Goal: Task Accomplishment & Management: Complete application form

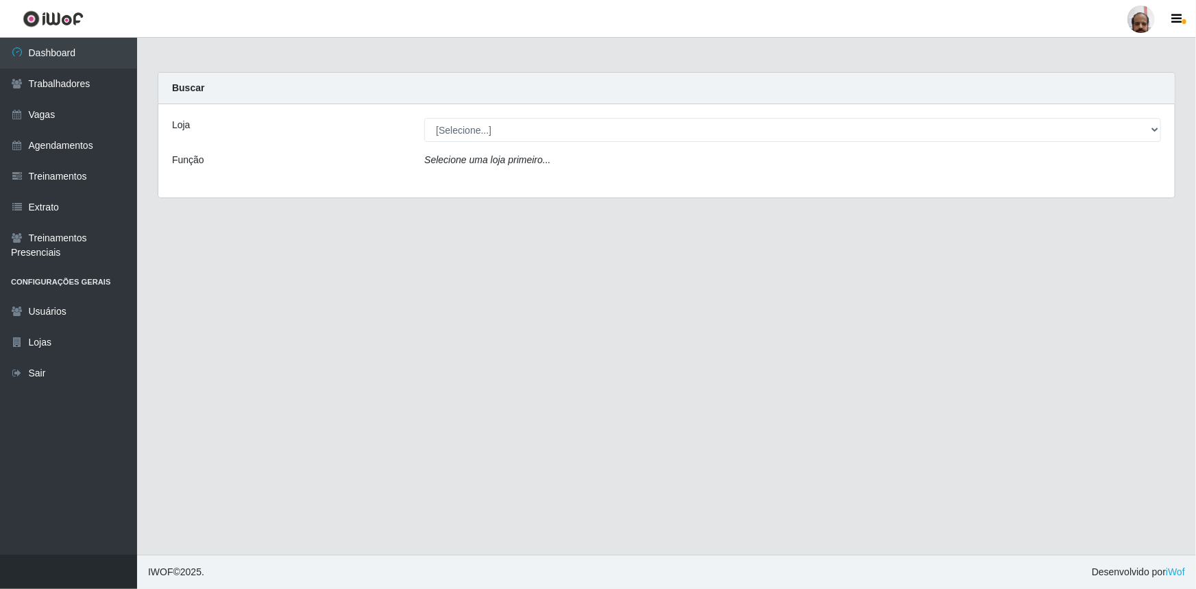
click at [682, 403] on main "Carregando... Buscar Loja [Selecione...] Mar Vermelho - Loja 05 Função Selecion…" at bounding box center [666, 296] width 1059 height 517
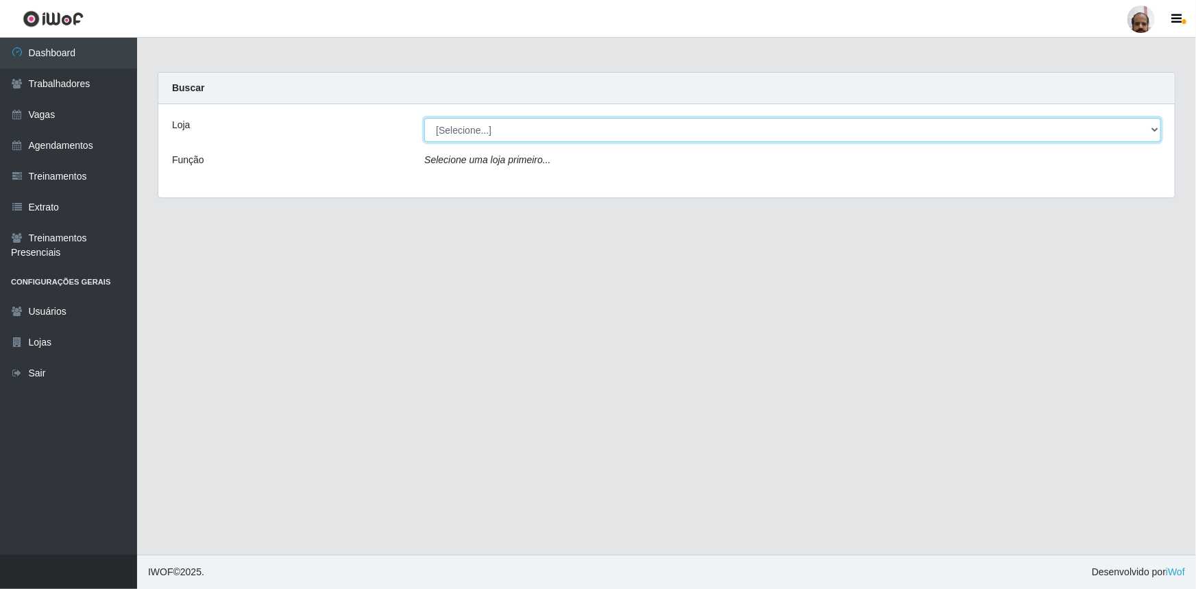
click at [1156, 125] on select "[Selecione...] Mar Vermelho - Loja 05" at bounding box center [792, 130] width 737 height 24
click at [1156, 127] on select "[Selecione...] Mar Vermelho - Loja 05" at bounding box center [792, 130] width 737 height 24
click at [1156, 129] on select "[Selecione...] Mar Vermelho - Loja 05" at bounding box center [792, 130] width 737 height 24
select select "252"
click at [424, 118] on select "[Selecione...] Mar Vermelho - Loja 05" at bounding box center [792, 130] width 737 height 24
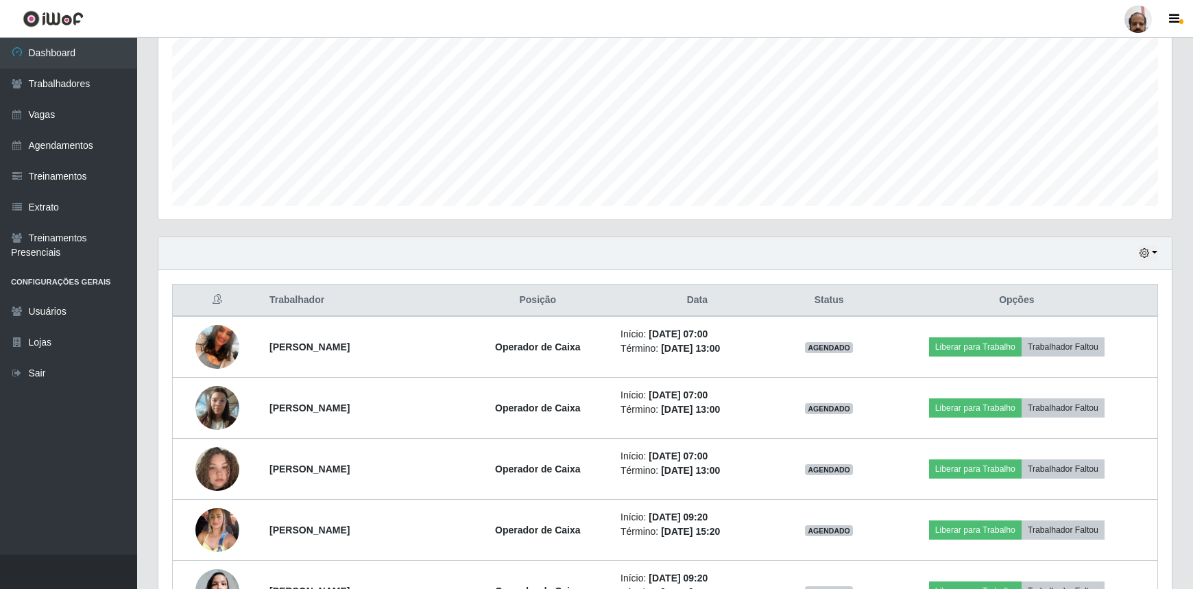
scroll to position [379, 0]
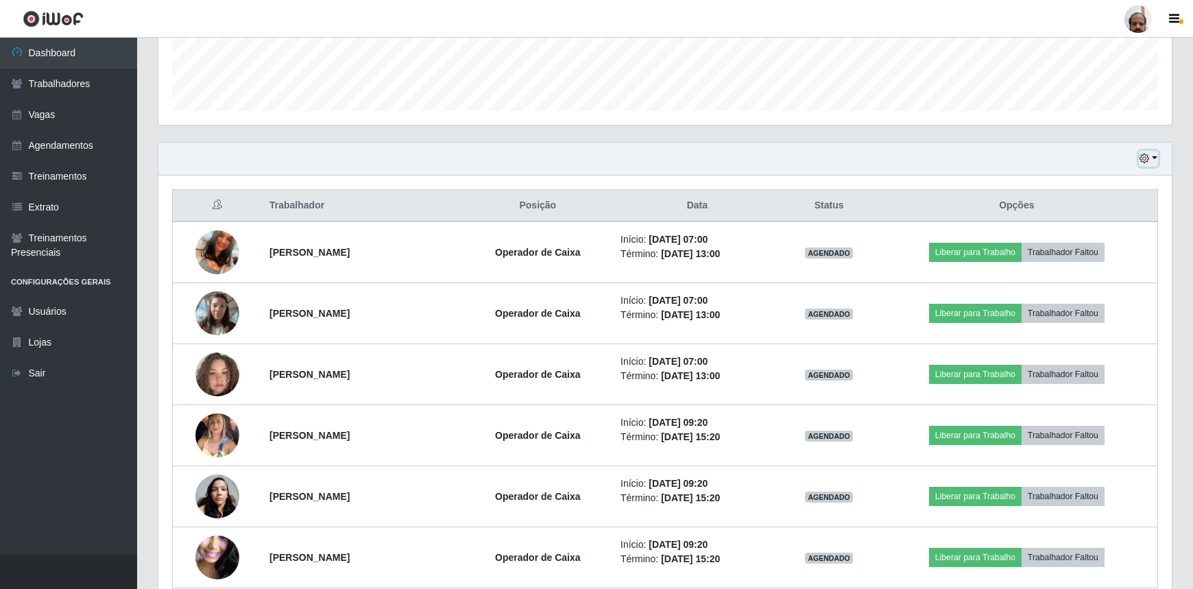
click at [1145, 154] on icon "button" at bounding box center [1144, 159] width 10 height 10
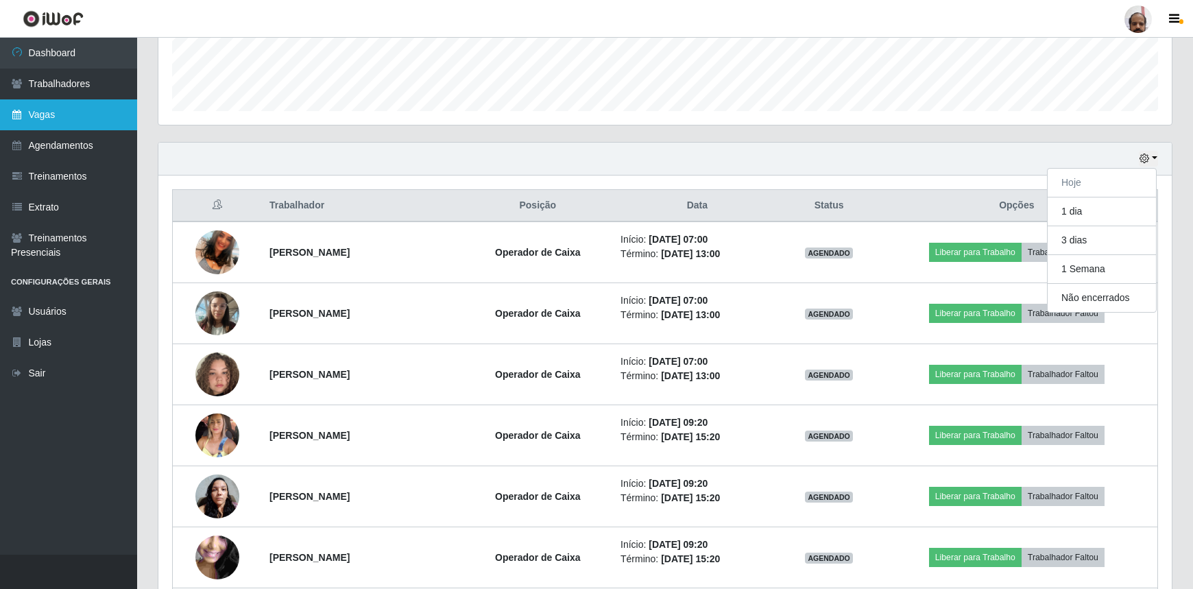
click at [41, 125] on link "Vagas" at bounding box center [68, 114] width 137 height 31
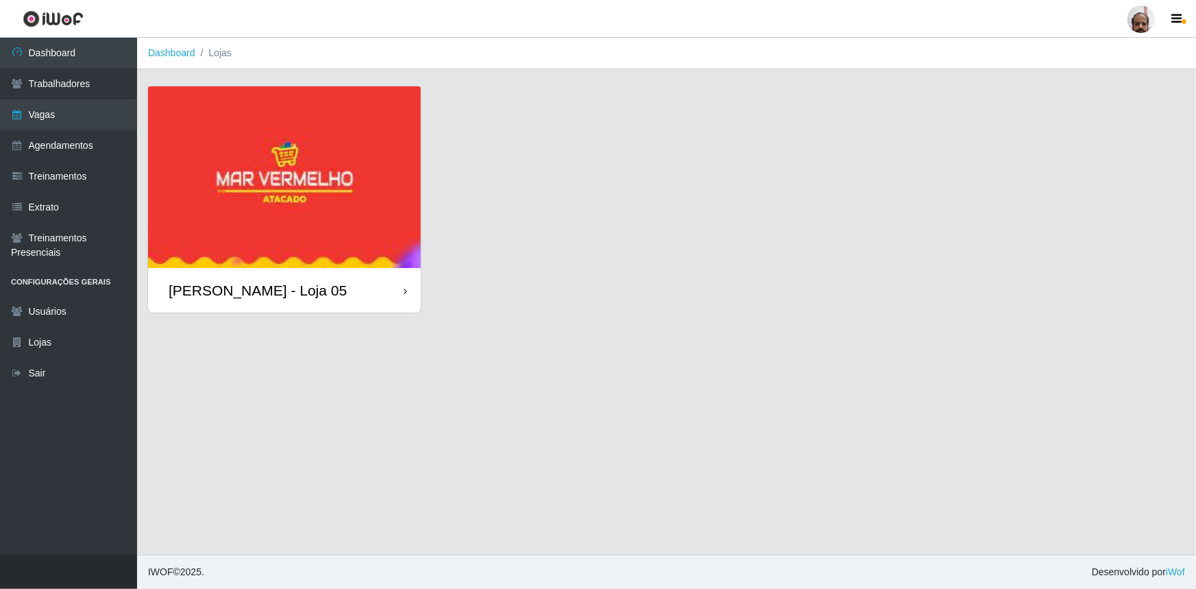
click at [252, 235] on img at bounding box center [284, 177] width 273 height 182
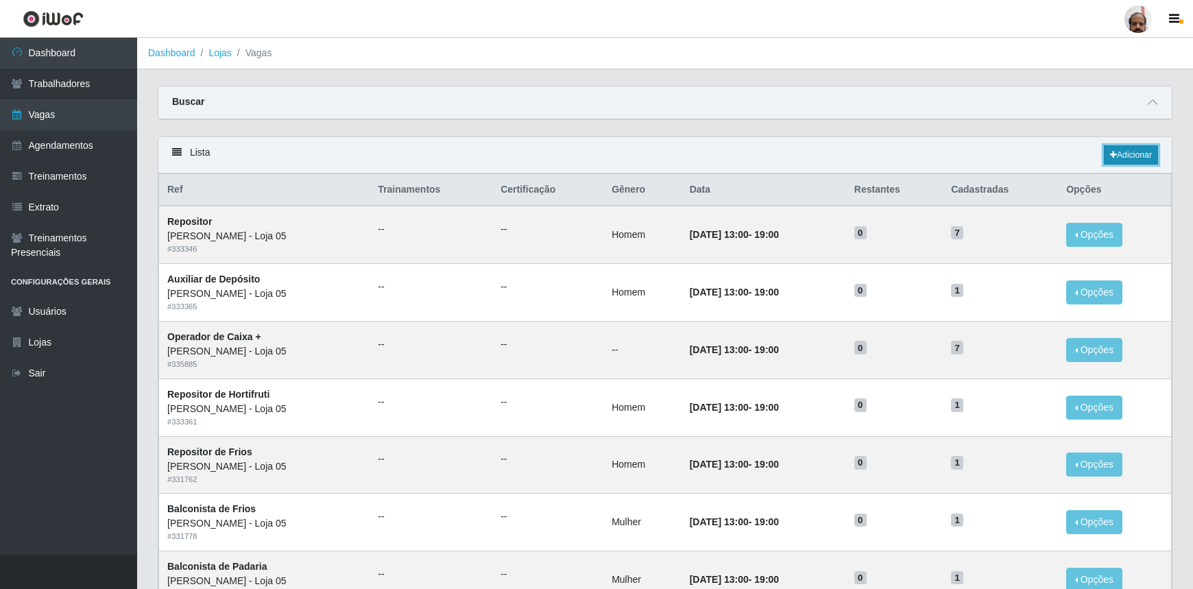
click at [1141, 153] on link "Adicionar" at bounding box center [1131, 154] width 54 height 19
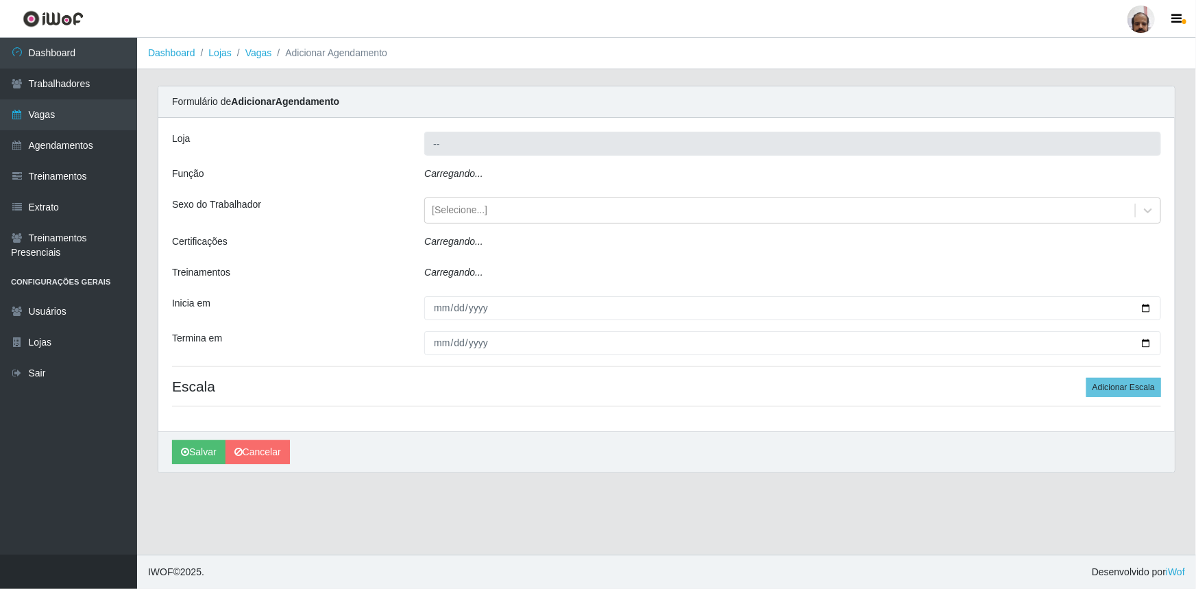
type input "[PERSON_NAME] - Loja 05"
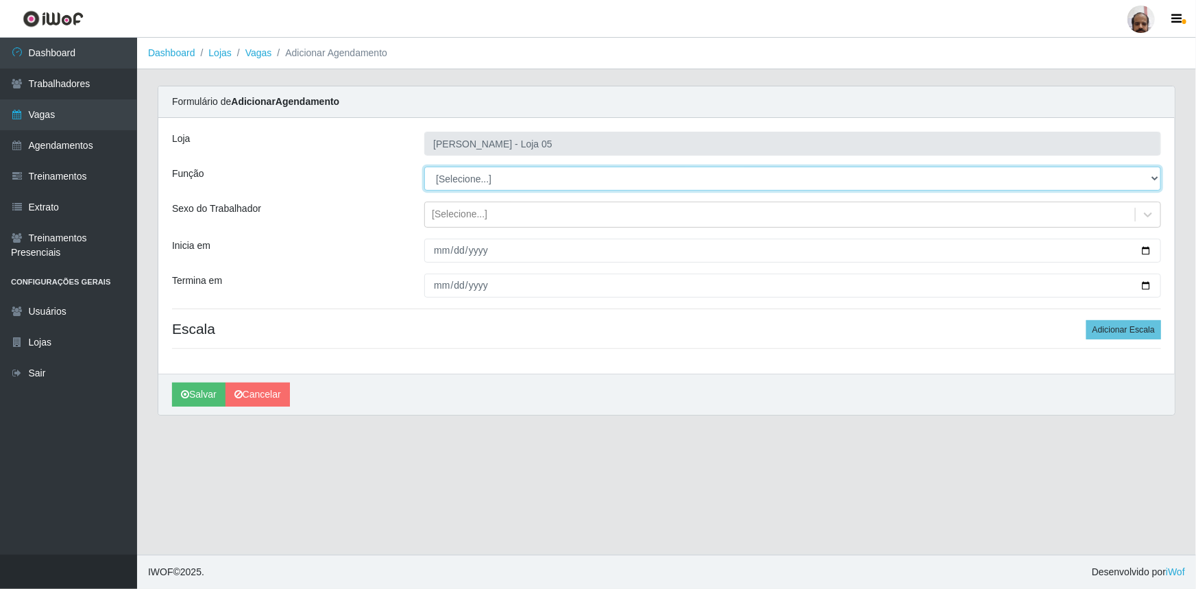
click at [1157, 176] on select "[Selecione...] ASG ASG + ASG ++ Auxiliar de Depósito Auxiliar de Depósito + Aux…" at bounding box center [792, 179] width 737 height 24
select select "110"
click at [424, 167] on select "[Selecione...] ASG ASG + ASG ++ Auxiliar de Depósito Auxiliar de Depósito + Aux…" at bounding box center [792, 179] width 737 height 24
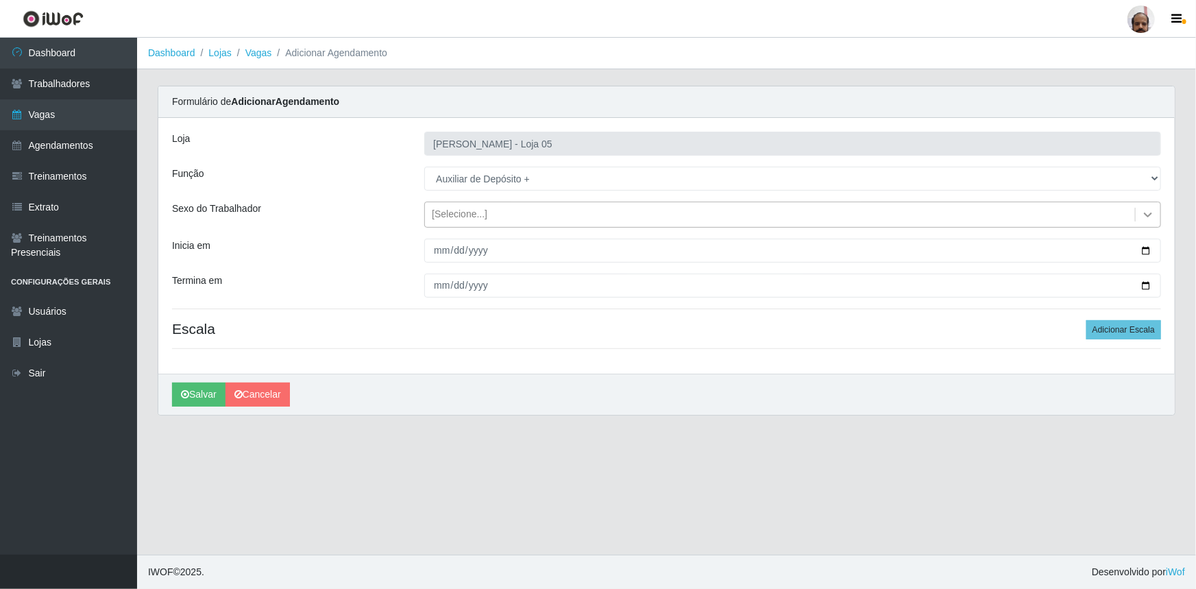
click at [1148, 215] on icon at bounding box center [1148, 215] width 14 height 14
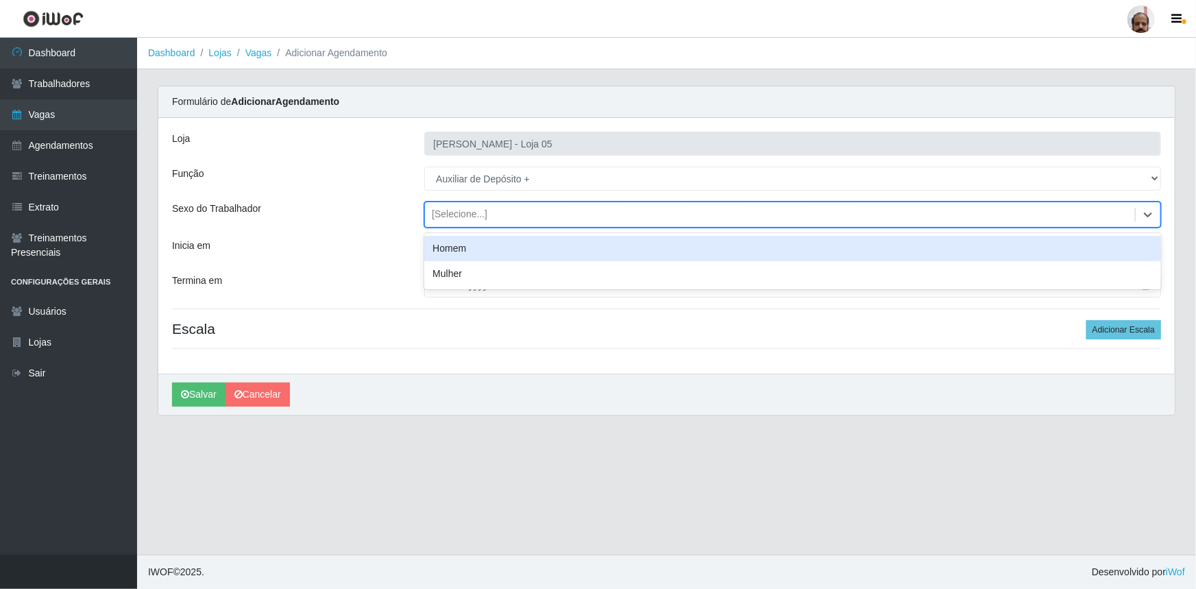
click at [446, 247] on div "Homem" at bounding box center [792, 248] width 737 height 25
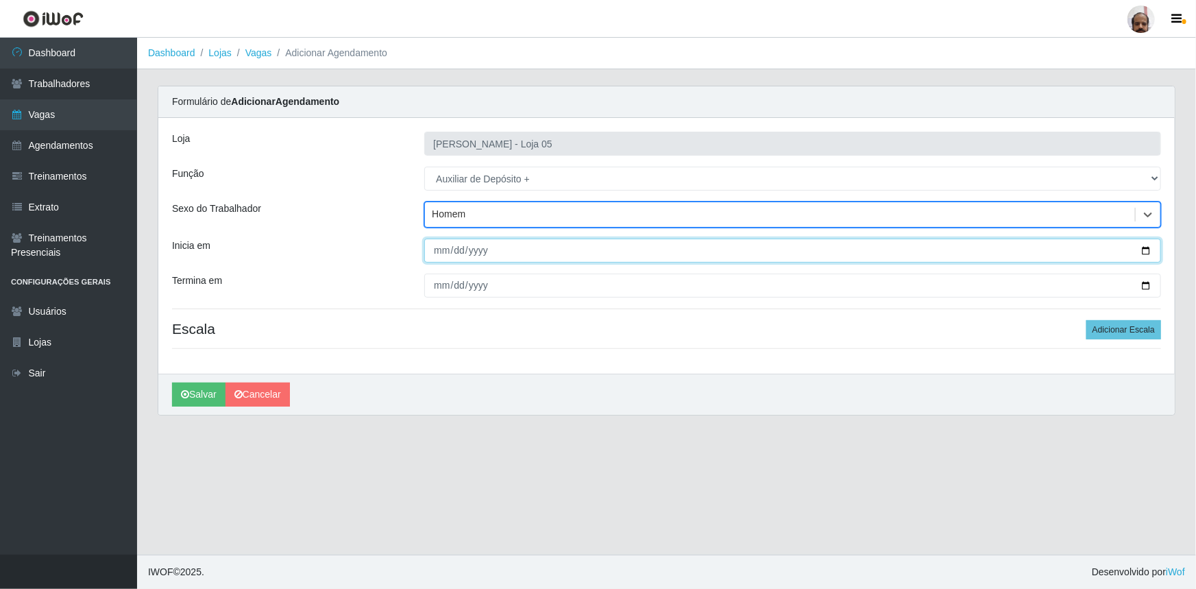
click at [1145, 252] on input "Inicia em" at bounding box center [792, 251] width 737 height 24
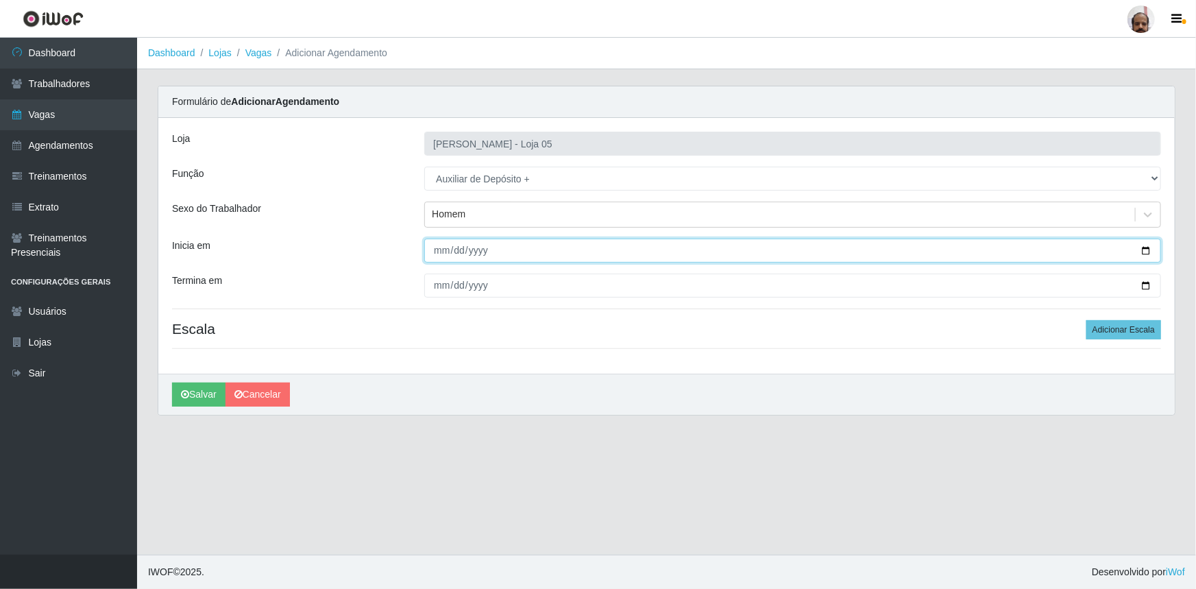
type input "[DATE]"
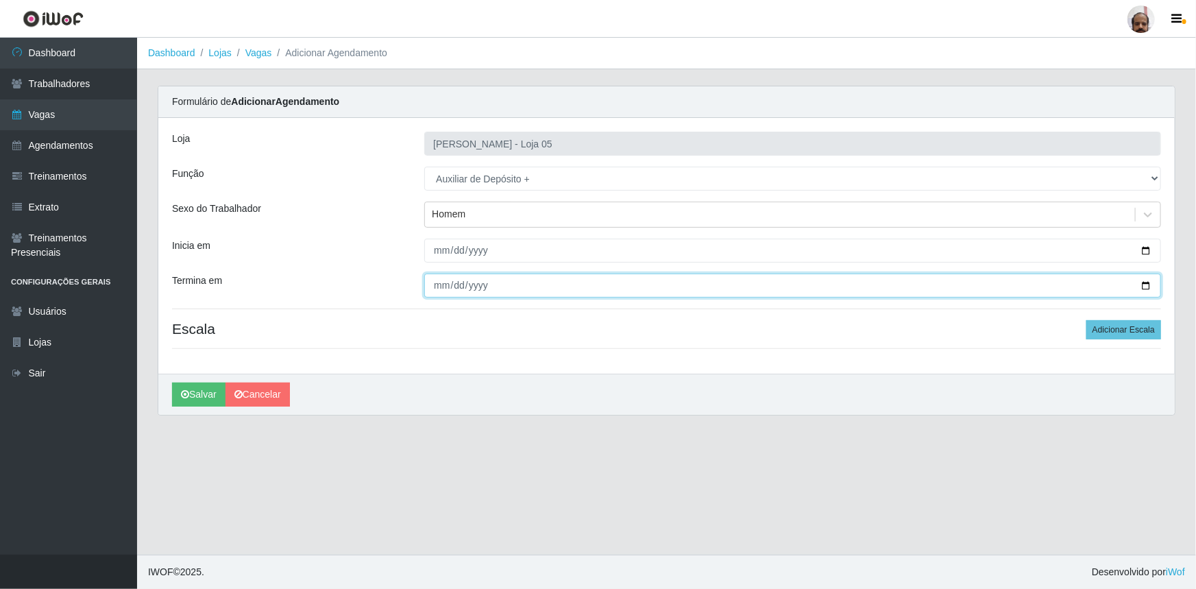
click at [1145, 288] on input "Termina em" at bounding box center [792, 285] width 737 height 24
type input "[DATE]"
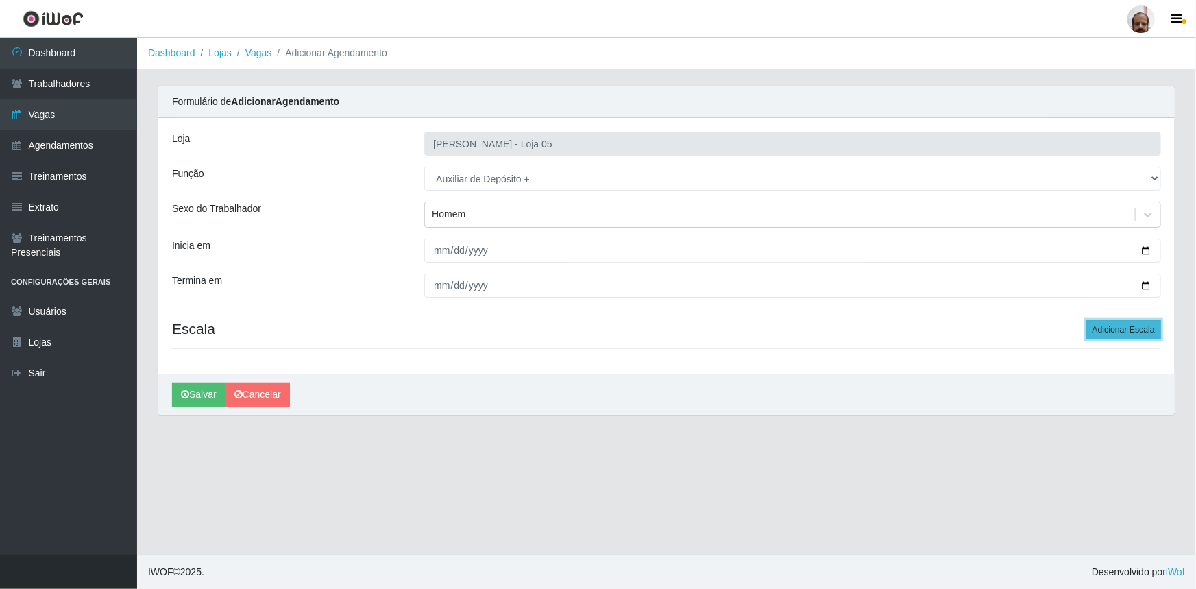
click at [1116, 328] on button "Adicionar Escala" at bounding box center [1123, 329] width 75 height 19
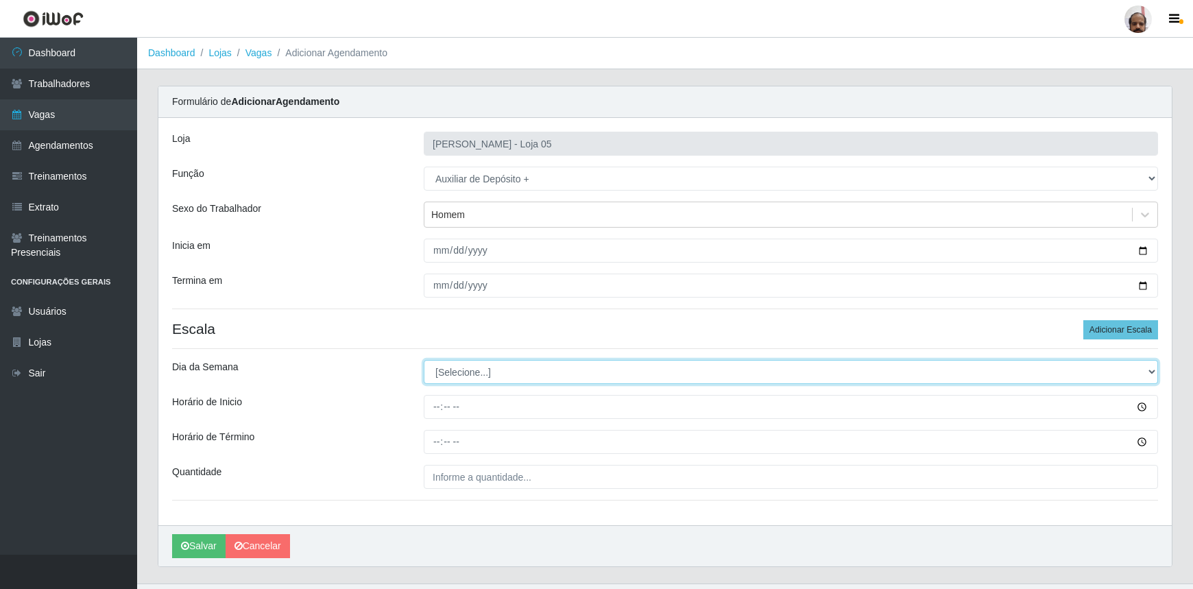
click at [1152, 367] on select "[Selecione...] Segunda Terça Quarta Quinta Sexta Sábado Domingo" at bounding box center [791, 372] width 734 height 24
select select "4"
click at [424, 360] on select "[Selecione...] Segunda Terça Quarta Quinta Sexta Sábado Domingo" at bounding box center [791, 372] width 734 height 24
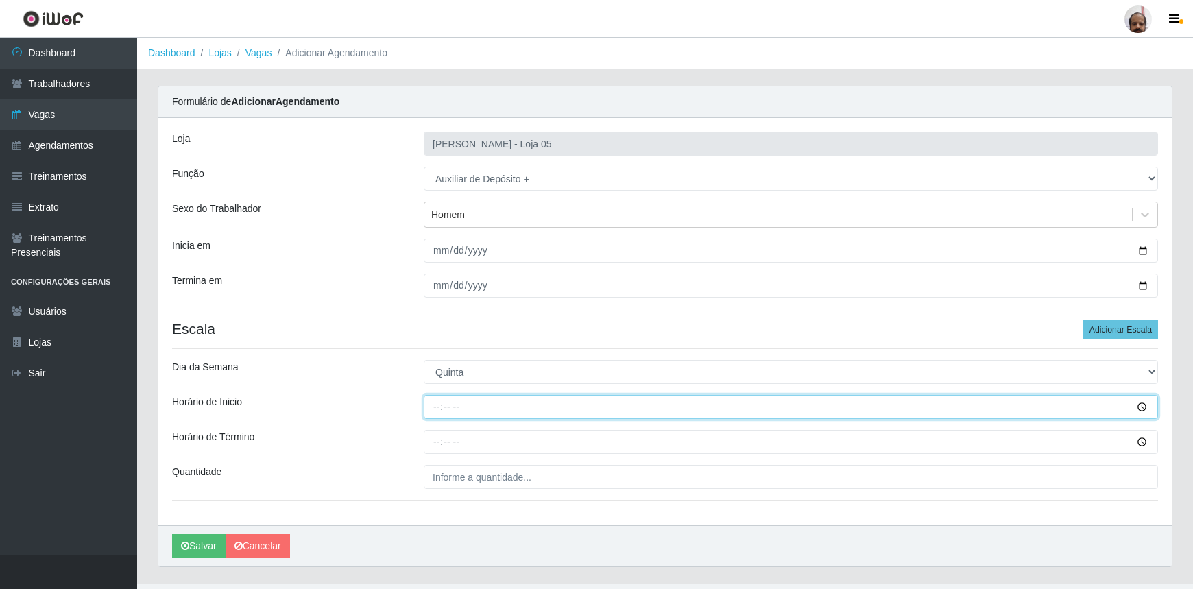
click at [1138, 408] on input "Horário de Inicio" at bounding box center [791, 407] width 734 height 24
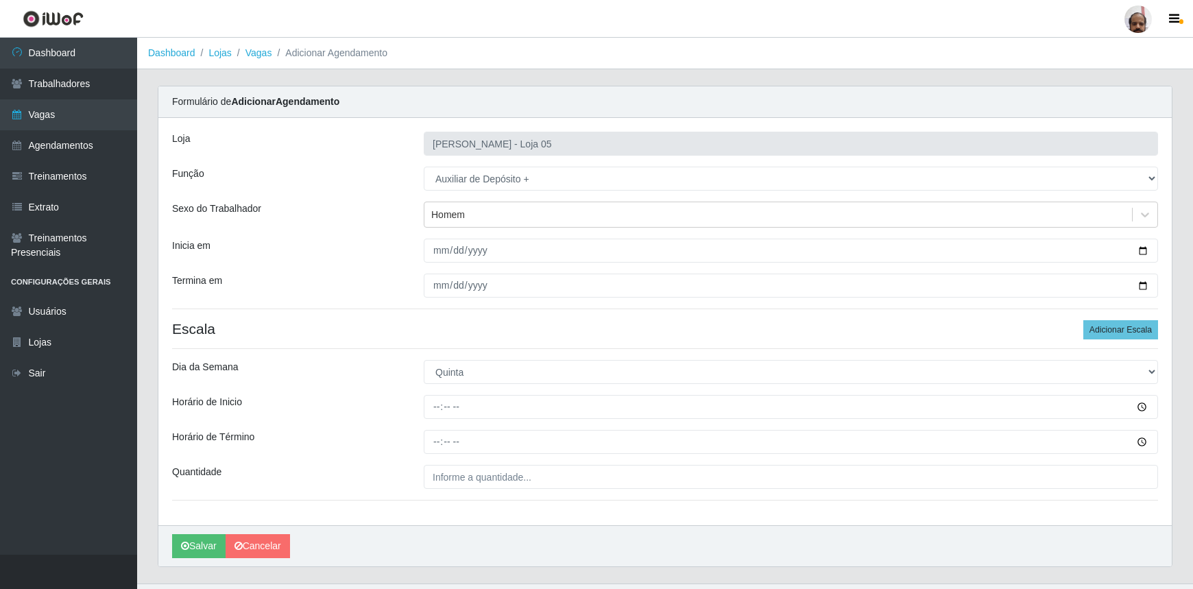
click at [696, 549] on div "[PERSON_NAME]" at bounding box center [664, 545] width 1013 height 41
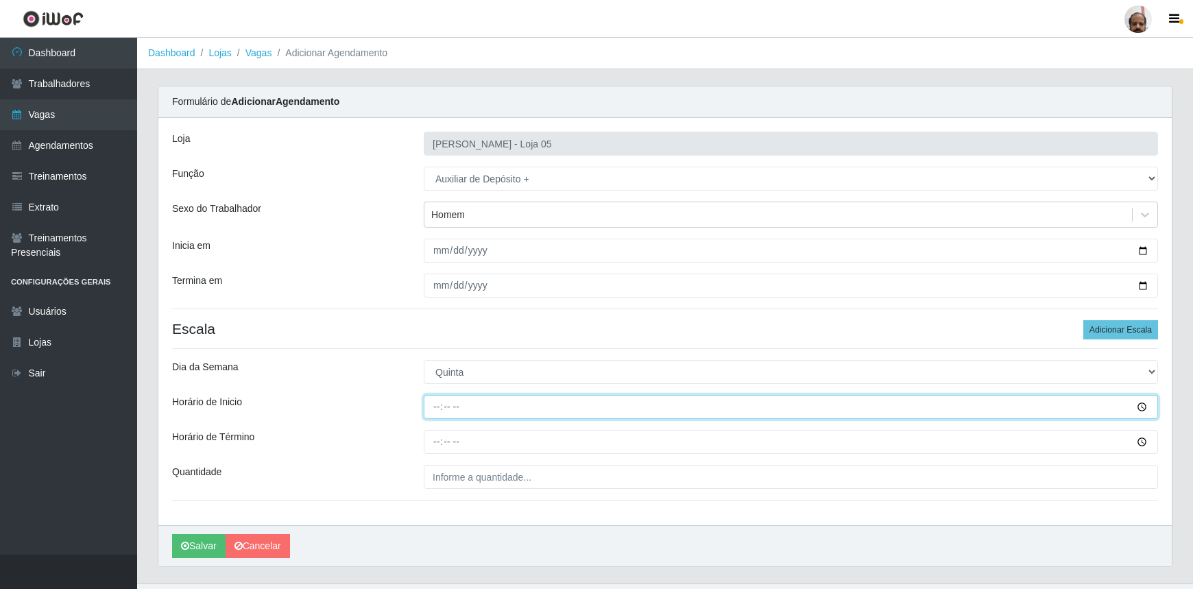
click at [433, 410] on input "Horário de Inicio" at bounding box center [791, 407] width 734 height 24
type input "23:00"
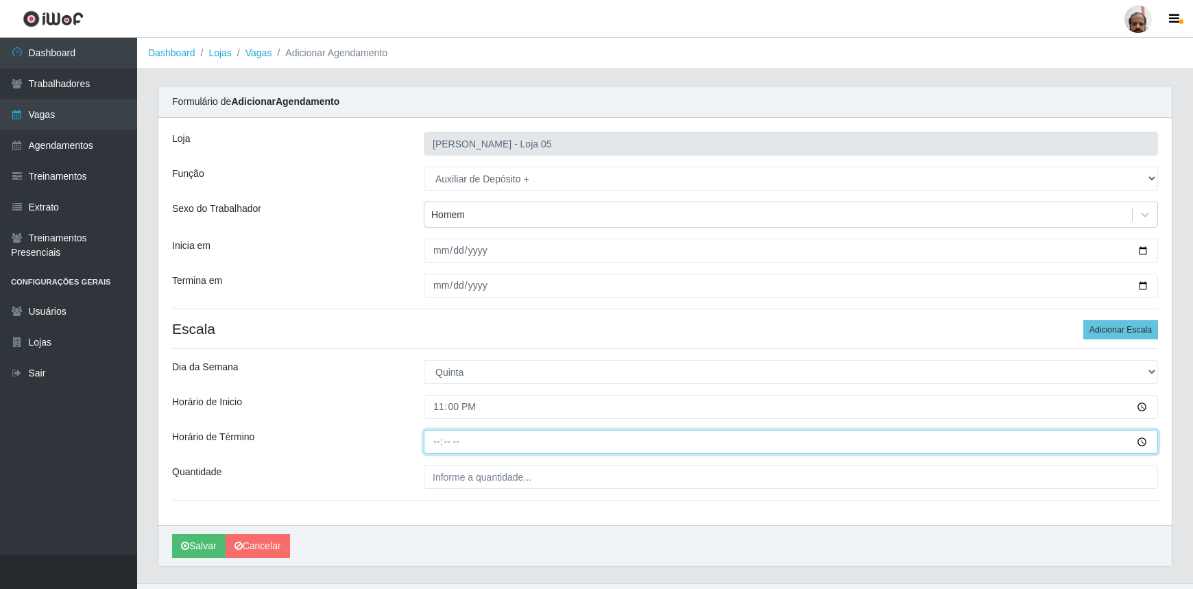
click at [426, 441] on input "Horário de Término" at bounding box center [791, 442] width 734 height 24
type input "05:00"
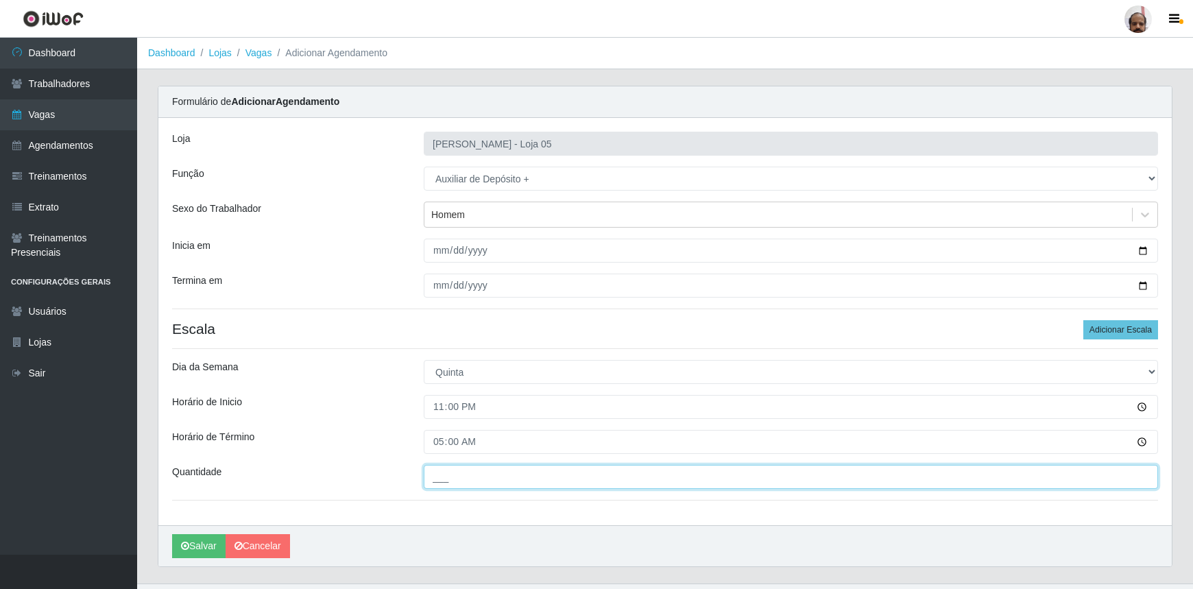
click at [566, 471] on input "___" at bounding box center [791, 477] width 734 height 24
type input "2__"
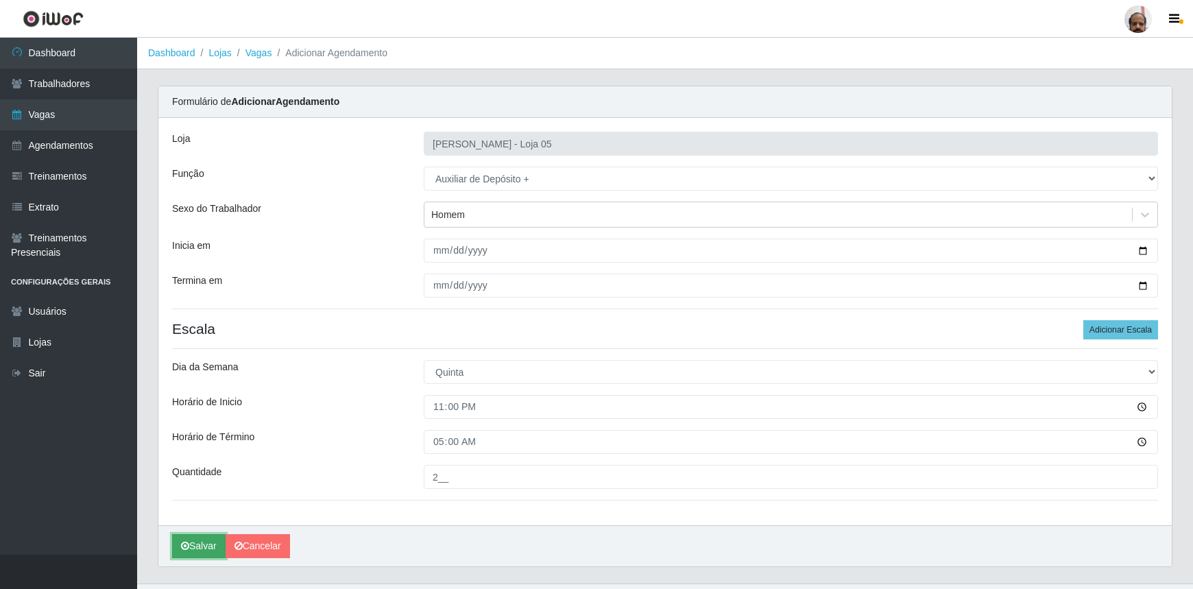
click at [188, 545] on icon "submit" at bounding box center [185, 546] width 8 height 10
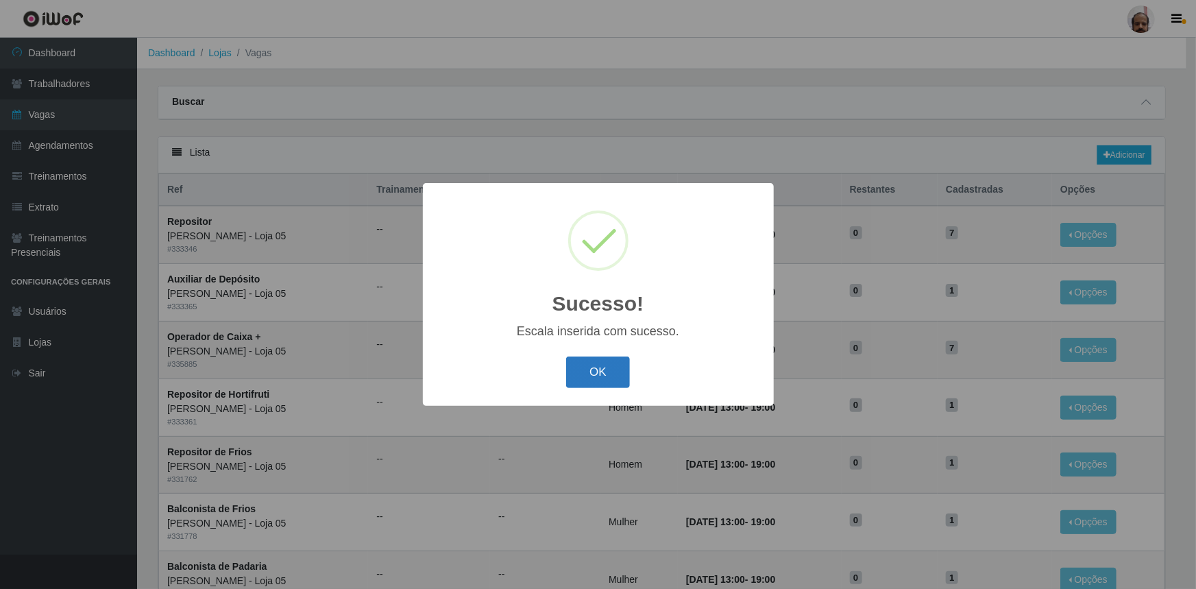
click at [589, 363] on button "OK" at bounding box center [598, 372] width 64 height 32
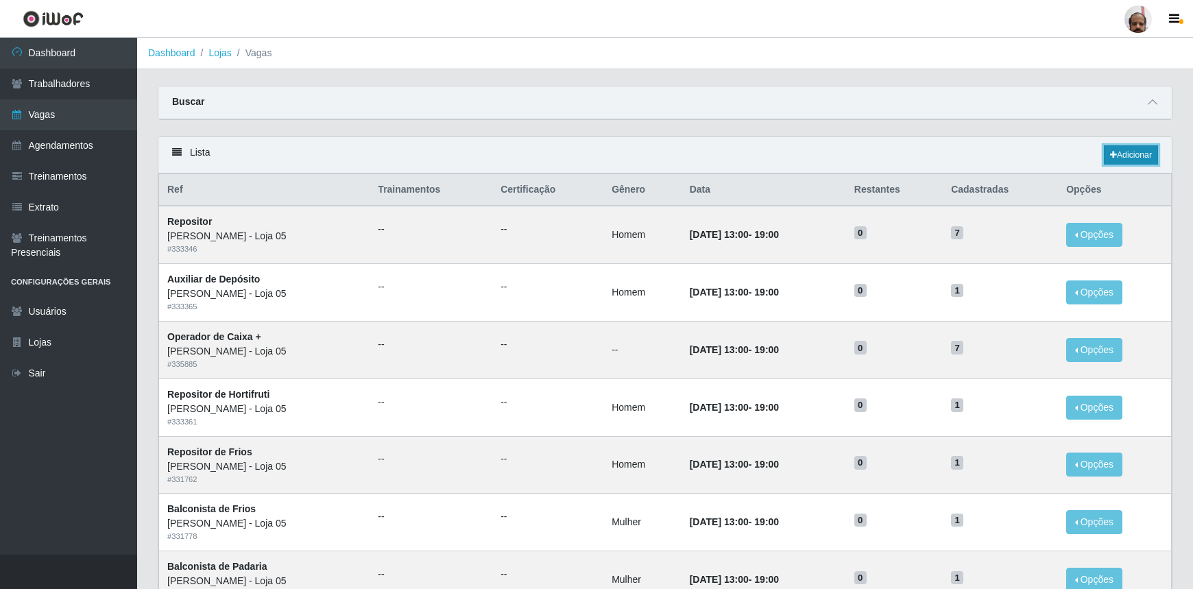
click at [1119, 156] on link "Adicionar" at bounding box center [1131, 154] width 54 height 19
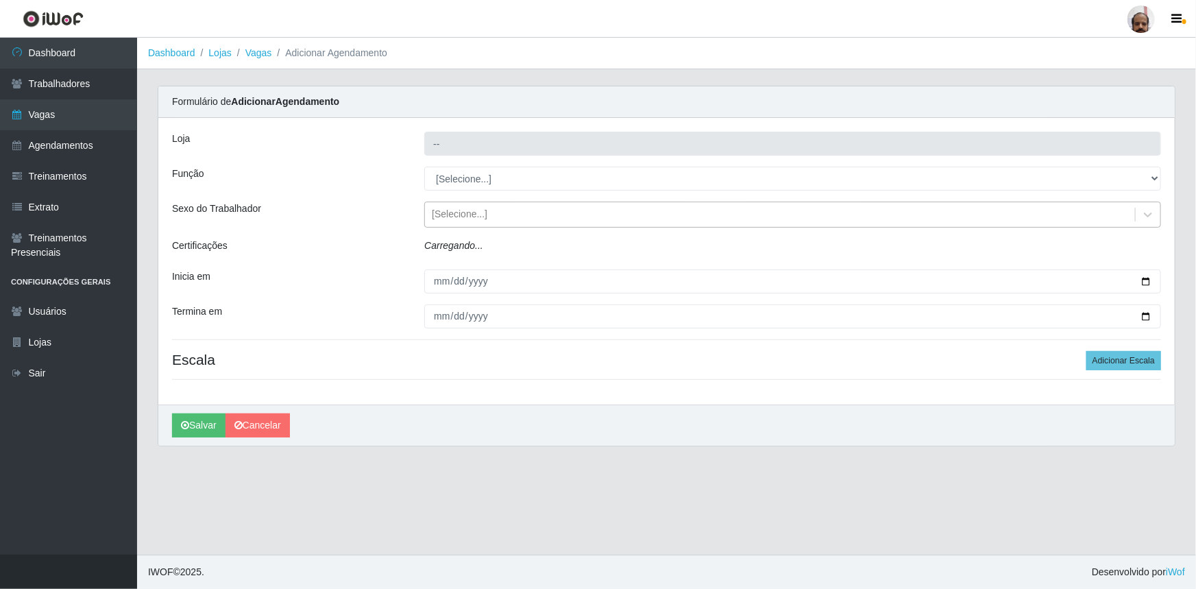
type input "[PERSON_NAME] - Loja 05"
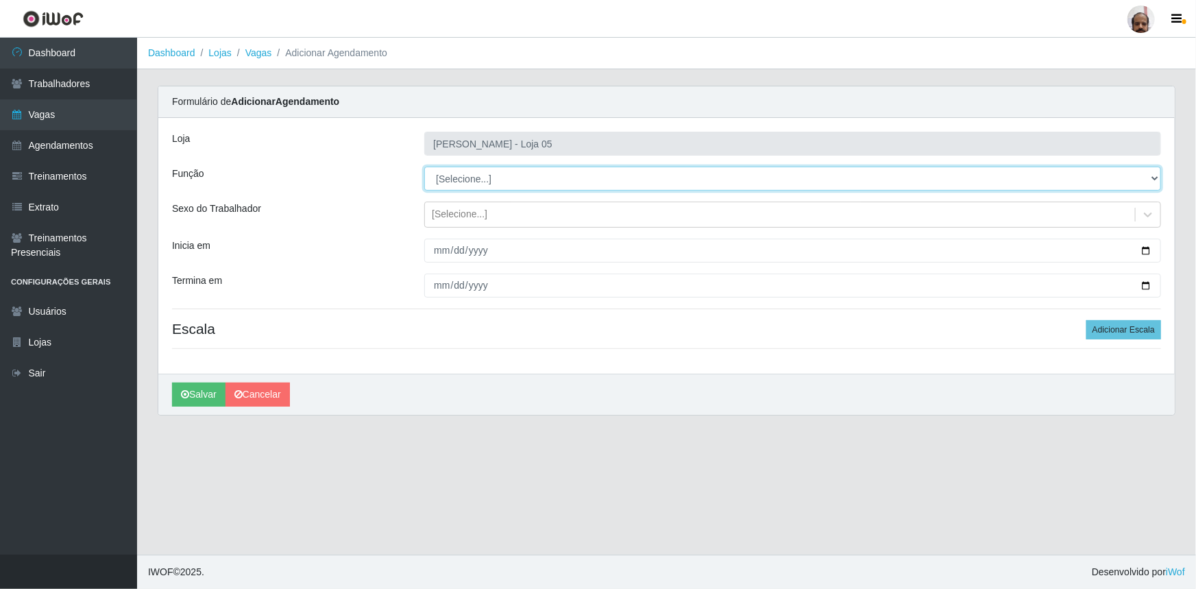
click at [1152, 180] on select "[Selecione...] ASG ASG + ASG ++ Auxiliar de Depósito Auxiliar de Depósito + Aux…" at bounding box center [792, 179] width 737 height 24
select select "110"
click at [424, 167] on select "[Selecione...] ASG ASG + ASG ++ Auxiliar de Depósito Auxiliar de Depósito + Aux…" at bounding box center [792, 179] width 737 height 24
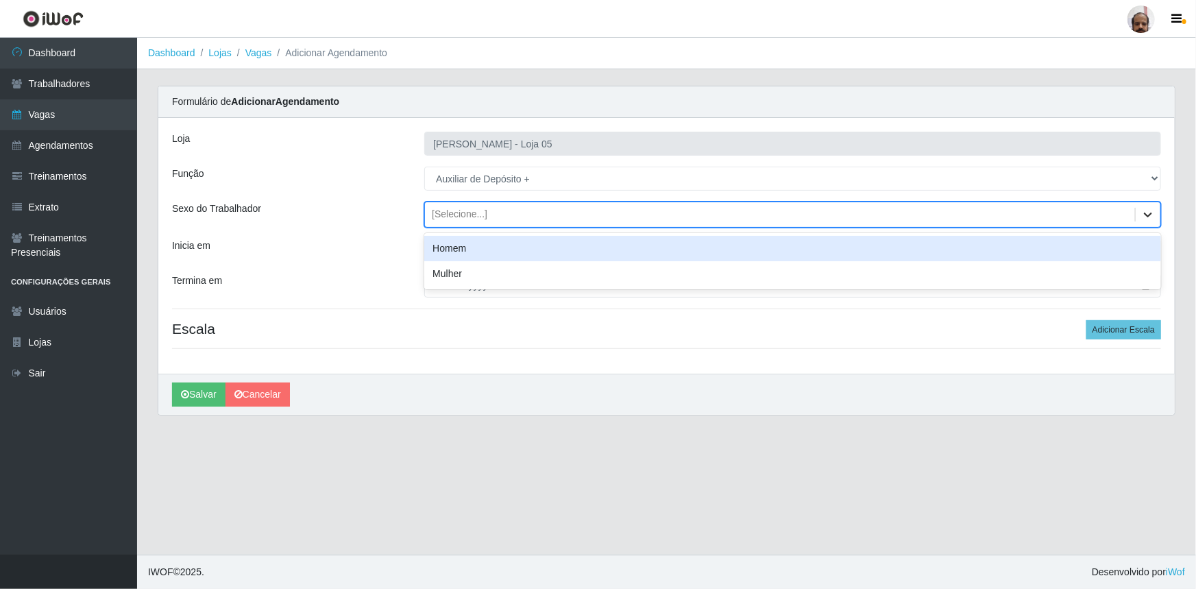
click at [1136, 214] on div at bounding box center [1148, 214] width 25 height 25
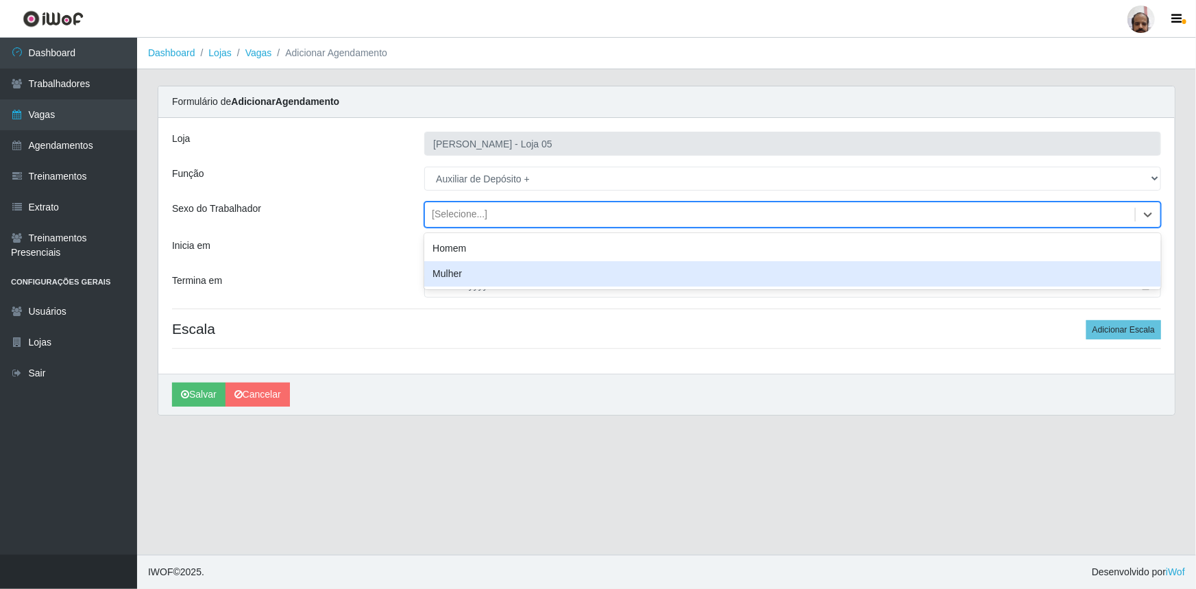
click at [446, 280] on div "Mulher" at bounding box center [792, 273] width 737 height 25
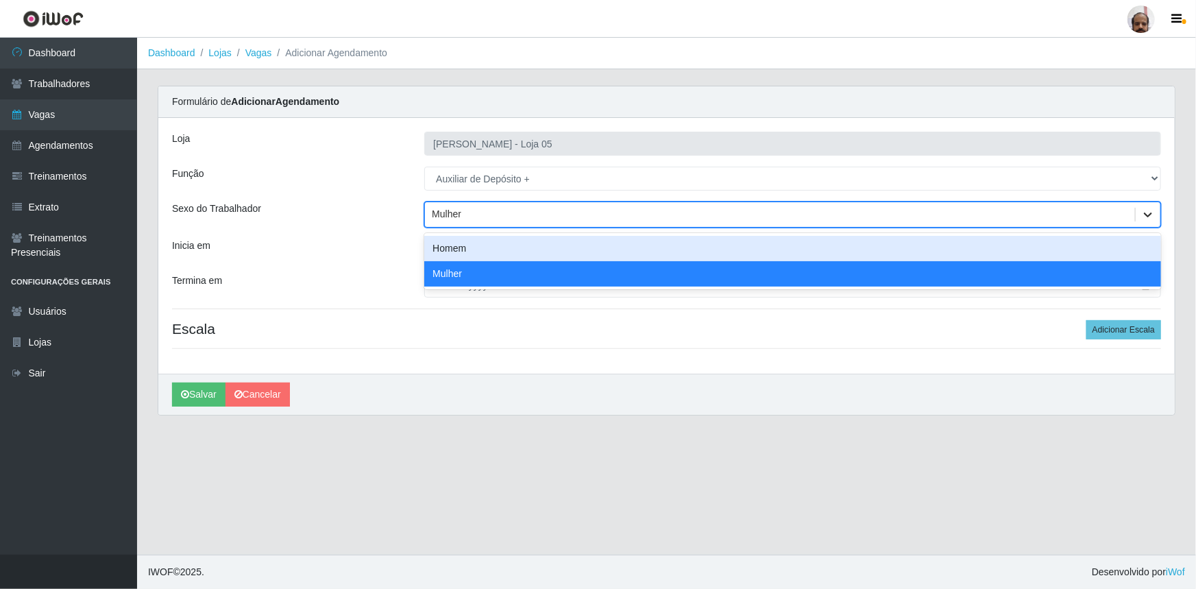
click at [1138, 215] on div at bounding box center [1148, 214] width 25 height 25
click at [480, 253] on div "Homem" at bounding box center [792, 248] width 737 height 25
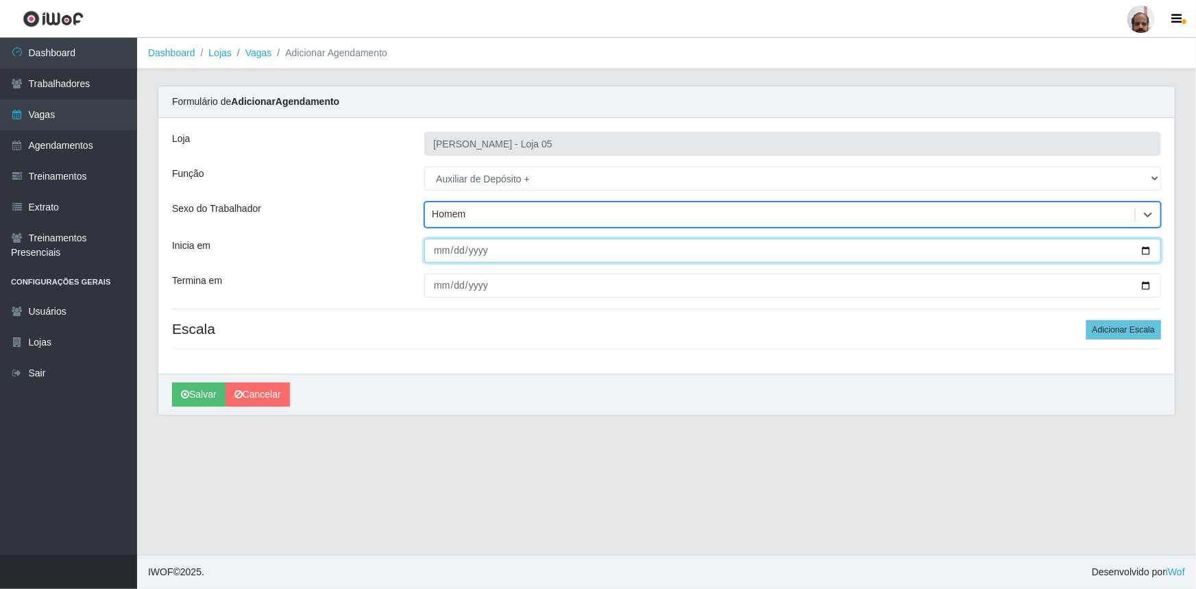
click at [446, 248] on input "Inicia em" at bounding box center [792, 251] width 737 height 24
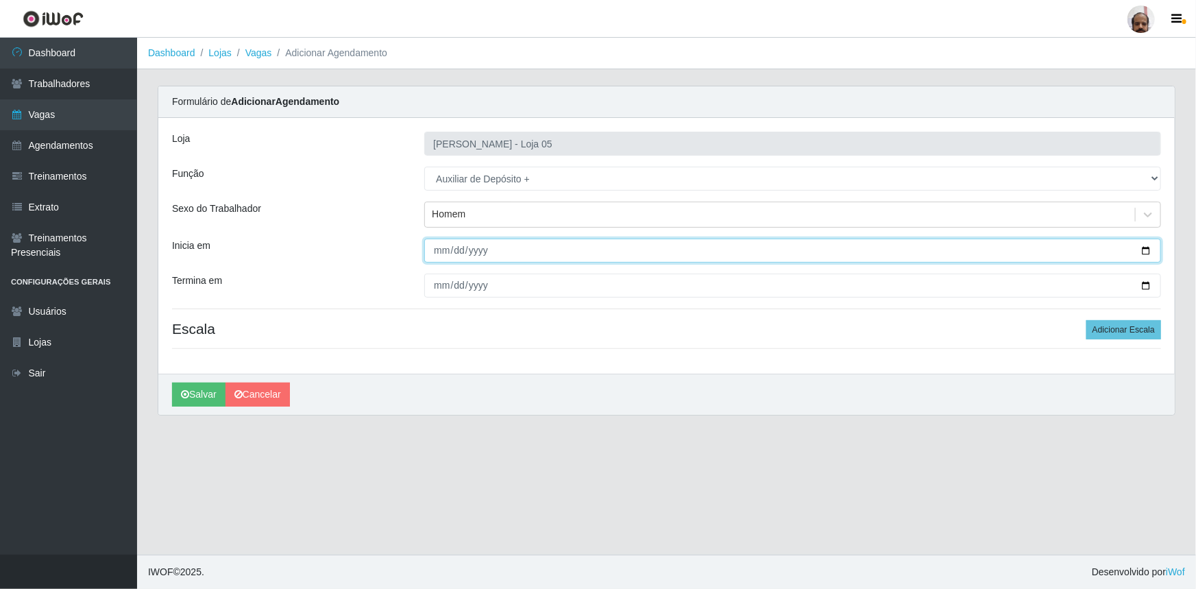
click at [1147, 251] on input "Inicia em" at bounding box center [792, 251] width 737 height 24
type input "[DATE]"
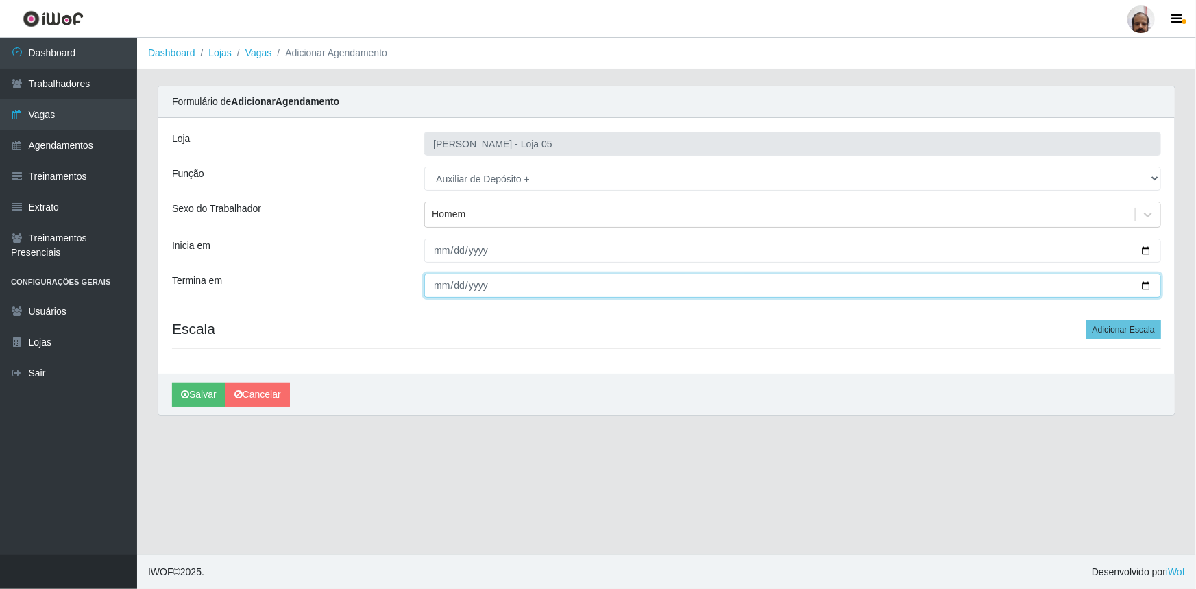
click at [1147, 284] on input "Termina em" at bounding box center [792, 285] width 737 height 24
type input "[DATE]"
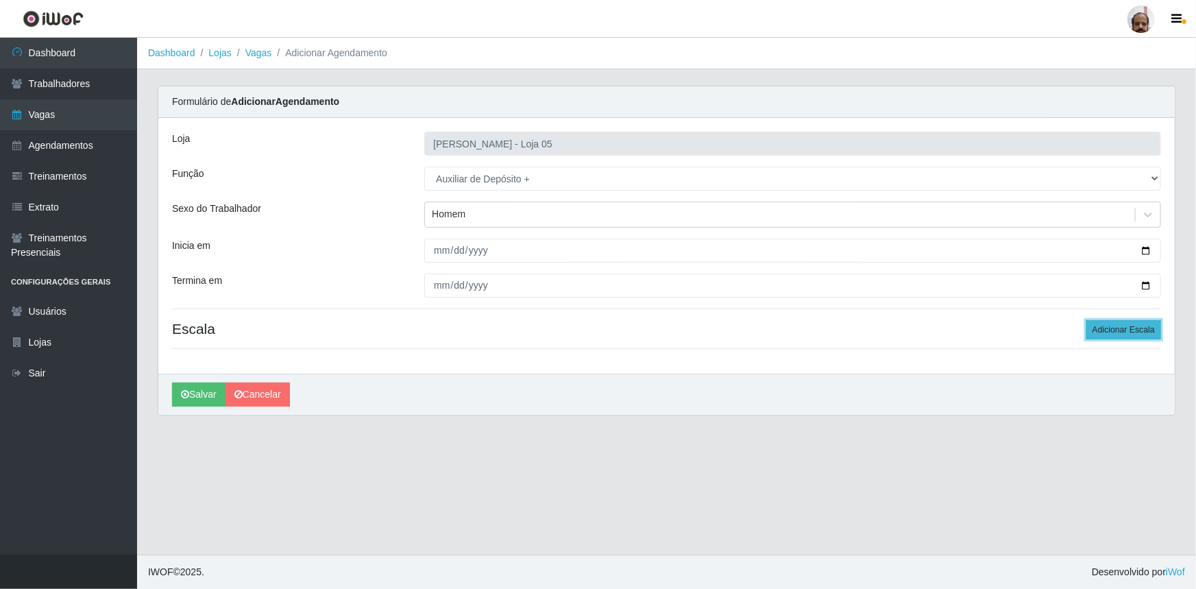
click at [1127, 333] on button "Adicionar Escala" at bounding box center [1123, 329] width 75 height 19
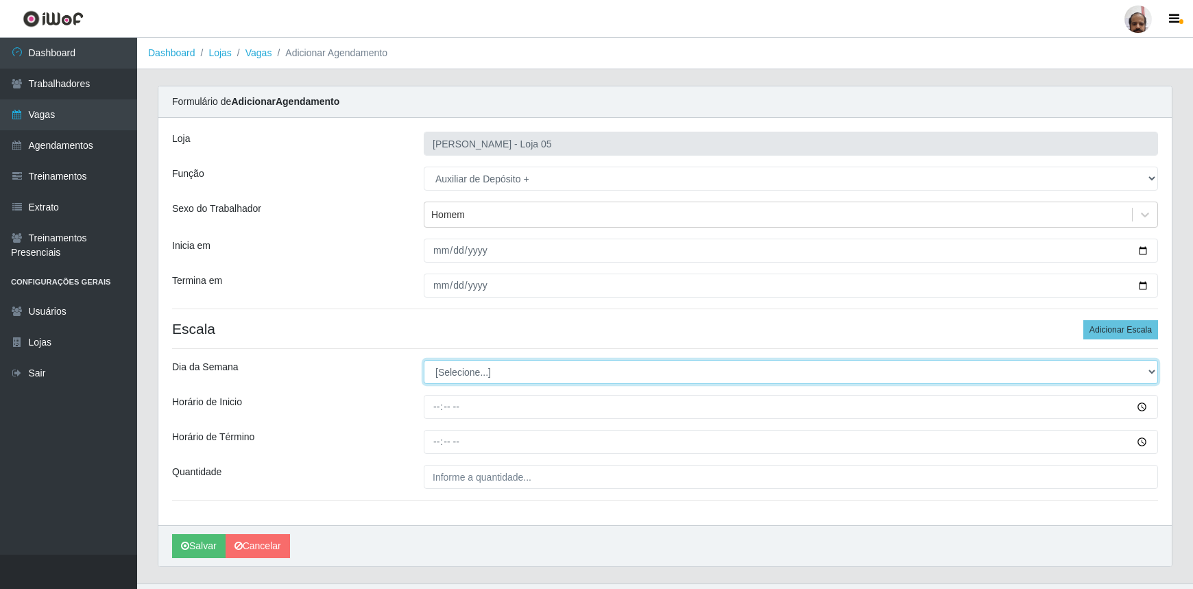
click at [1152, 373] on select "[Selecione...] Segunda Terça Quarta Quinta Sexta Sábado Domingo" at bounding box center [791, 372] width 734 height 24
select select "5"
click at [424, 360] on select "[Selecione...] Segunda Terça Quarta Quinta Sexta Sábado Domingo" at bounding box center [791, 372] width 734 height 24
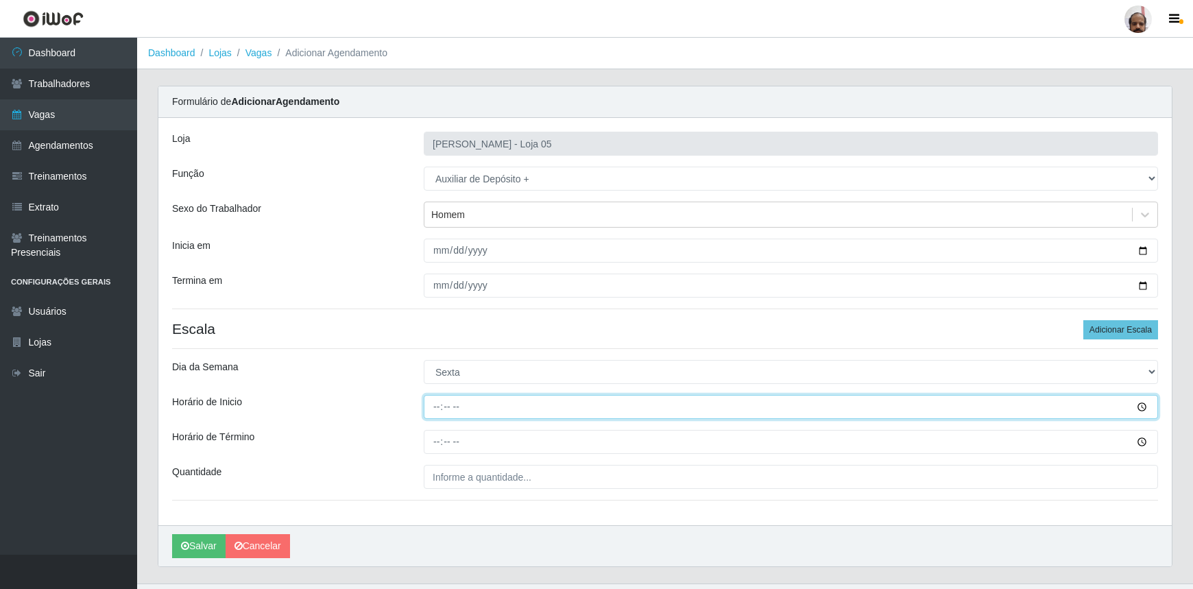
click at [432, 407] on input "Horário de Inicio" at bounding box center [791, 407] width 734 height 24
type input "23:00"
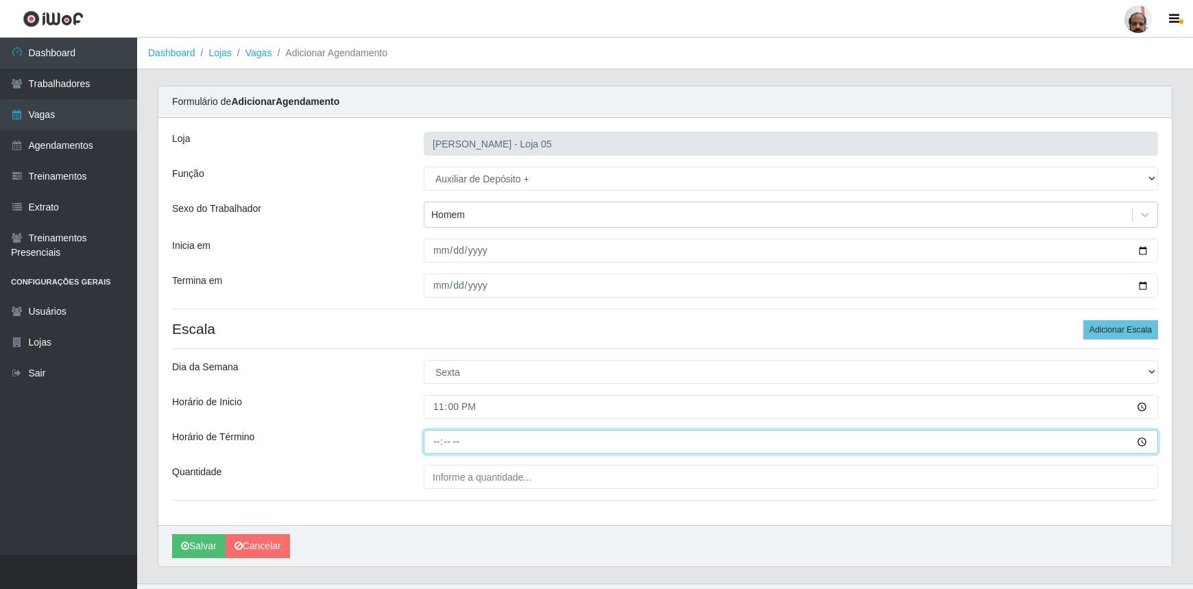
click at [435, 439] on input "Horário de Término" at bounding box center [791, 442] width 734 height 24
type input "05:00"
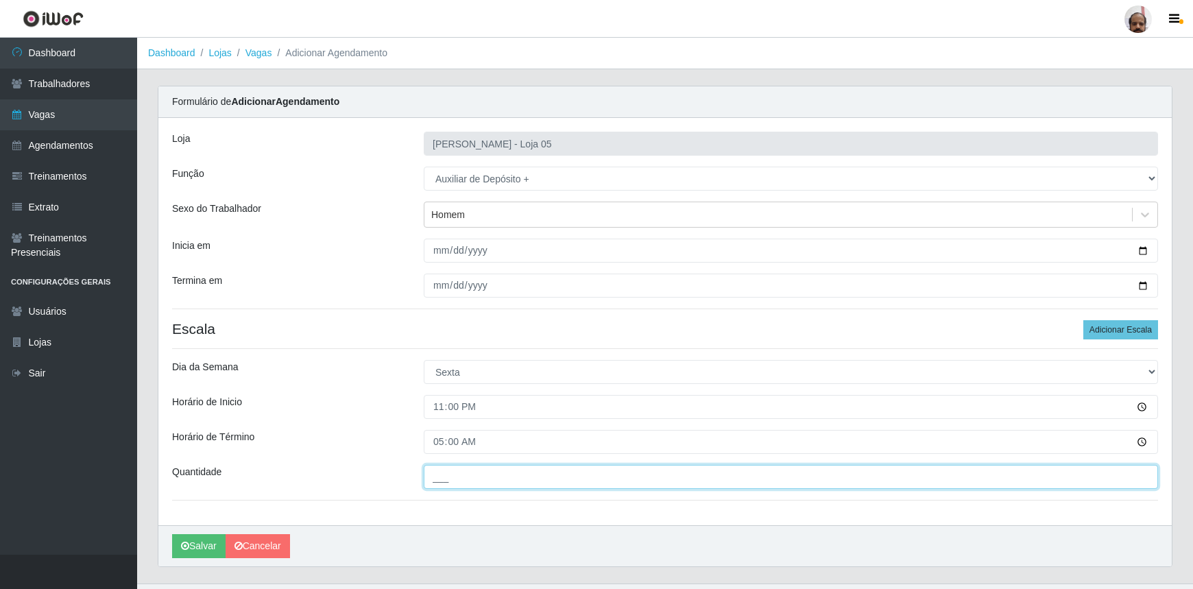
click at [466, 470] on input "___" at bounding box center [791, 477] width 734 height 24
type input "2__"
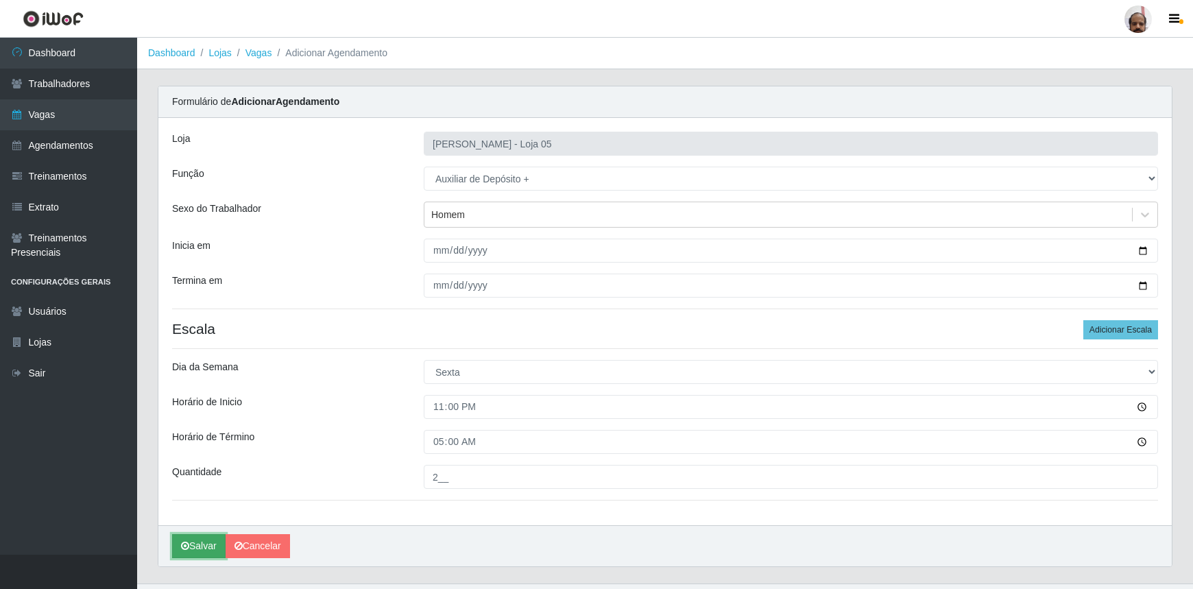
click at [184, 548] on icon "submit" at bounding box center [185, 546] width 8 height 10
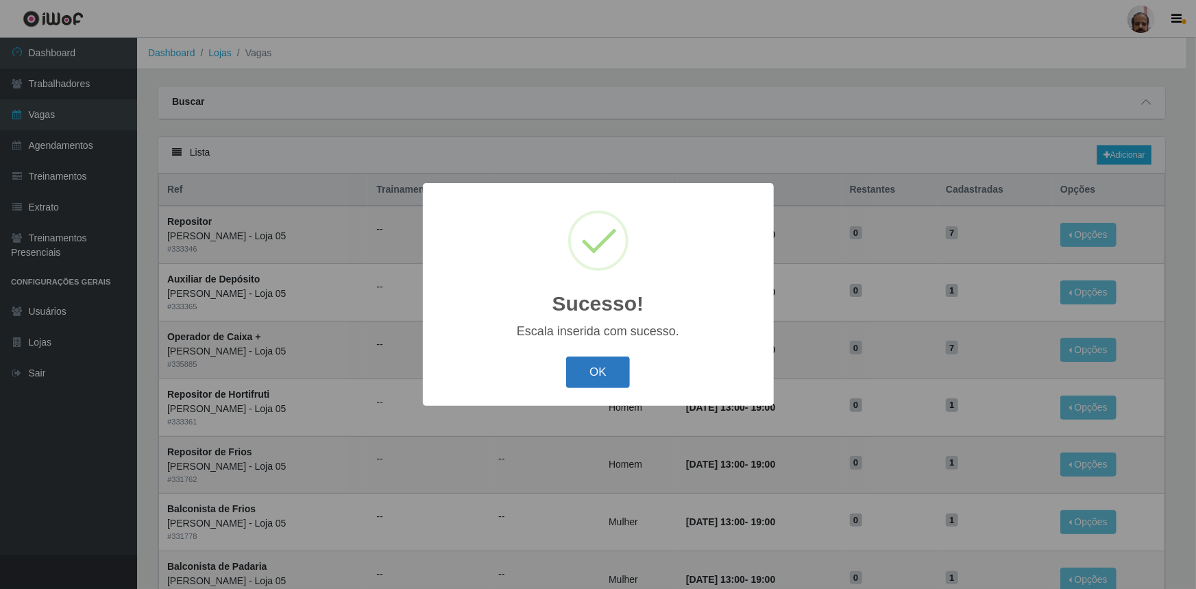
click at [592, 374] on button "OK" at bounding box center [598, 372] width 64 height 32
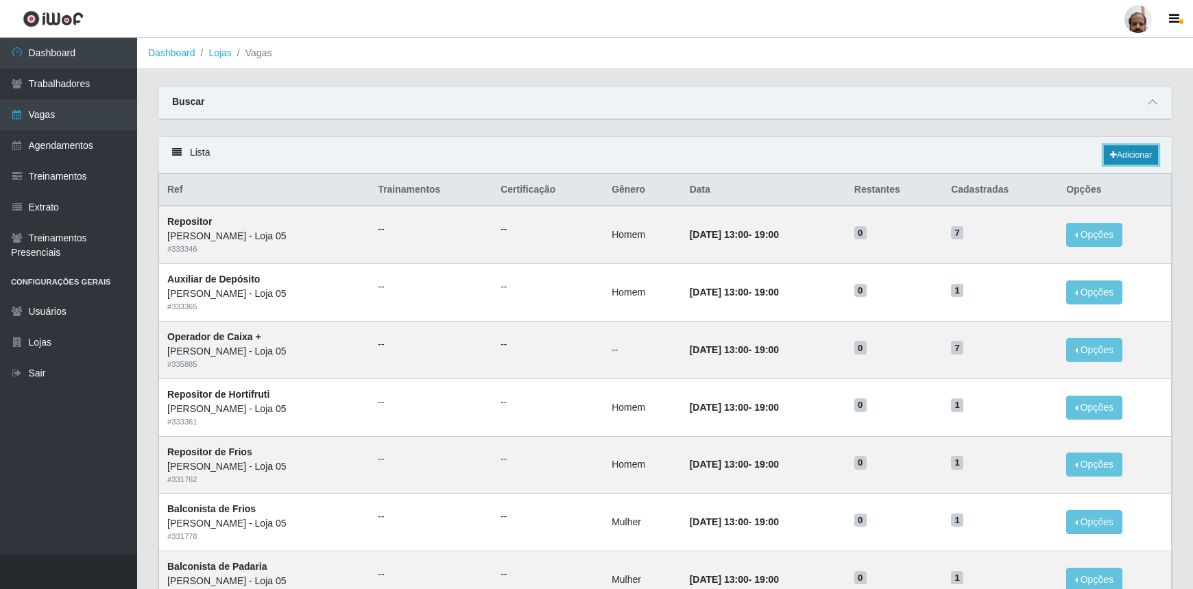
click at [1132, 160] on link "Adicionar" at bounding box center [1131, 154] width 54 height 19
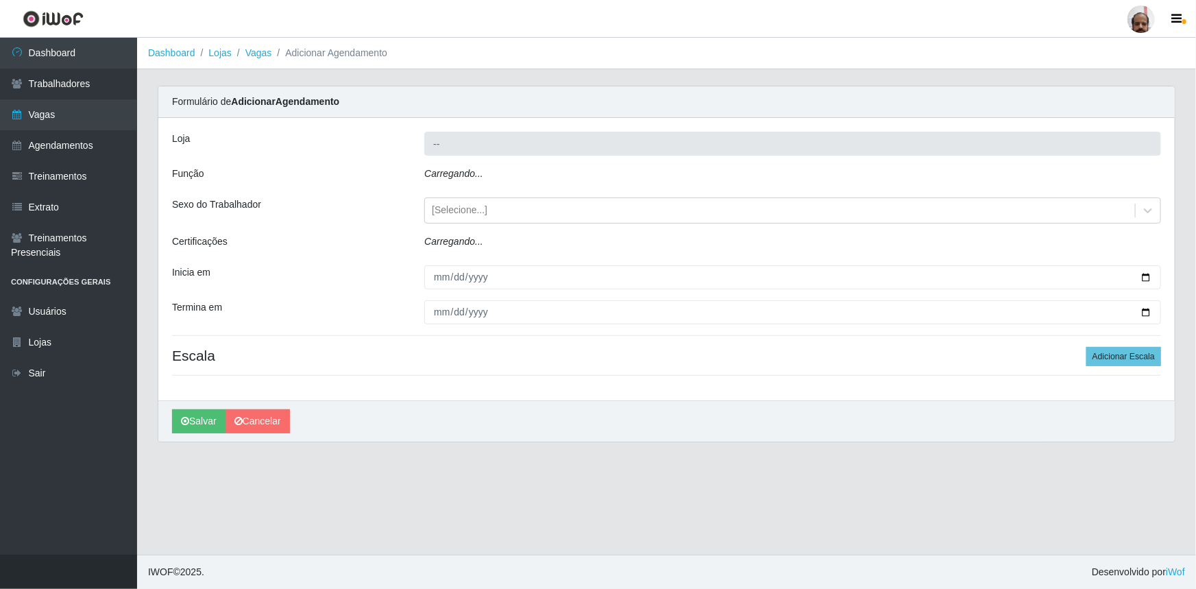
type input "[PERSON_NAME] - Loja 05"
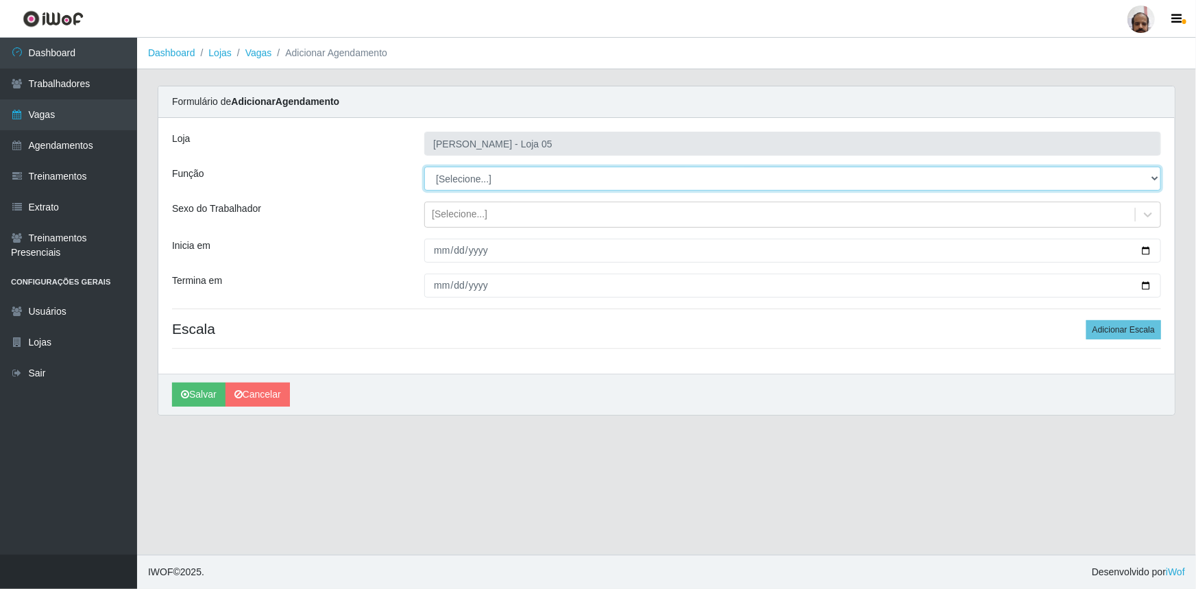
click at [1147, 180] on select "[Selecione...] ASG ASG + ASG ++ Auxiliar de Depósito Auxiliar de Depósito + Aux…" at bounding box center [792, 179] width 737 height 24
select select "82"
click at [424, 167] on select "[Selecione...] ASG ASG + ASG ++ Auxiliar de Depósito Auxiliar de Depósito + Aux…" at bounding box center [792, 179] width 737 height 24
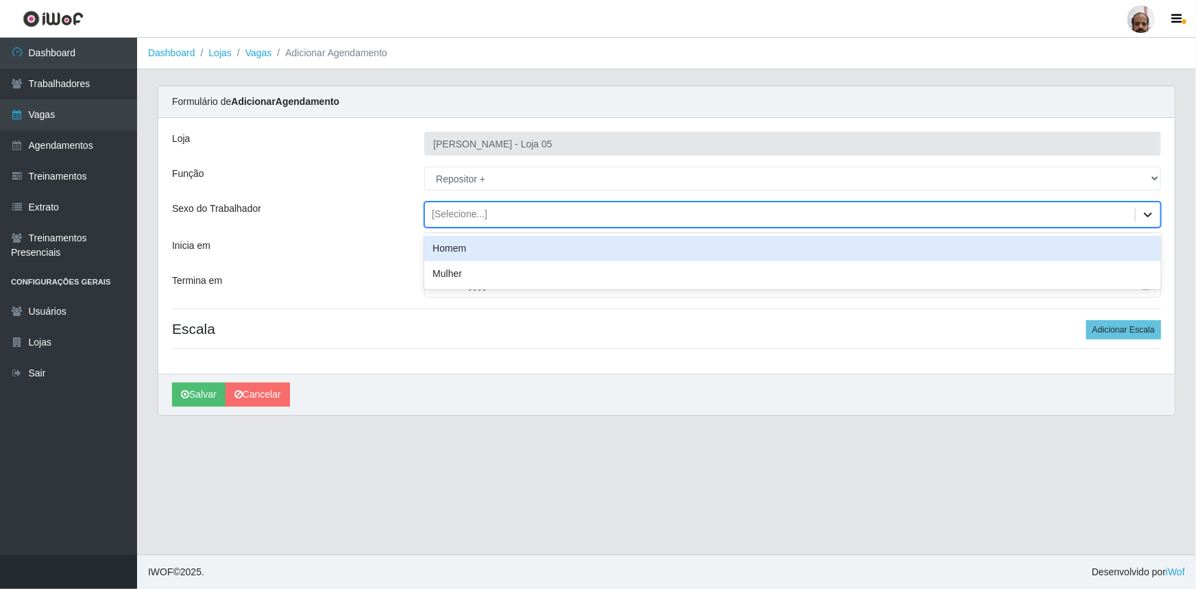
click at [1149, 217] on icon at bounding box center [1148, 215] width 14 height 14
click at [496, 251] on div "Homem" at bounding box center [792, 248] width 737 height 25
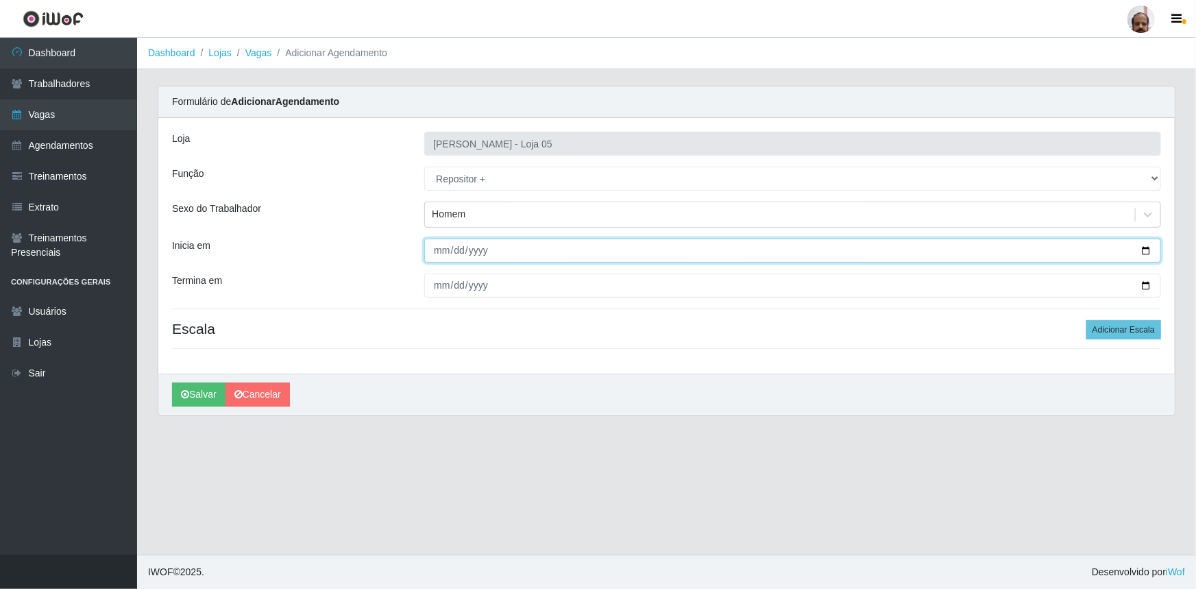
click at [1149, 254] on input "Inicia em" at bounding box center [792, 251] width 737 height 24
type input "[DATE]"
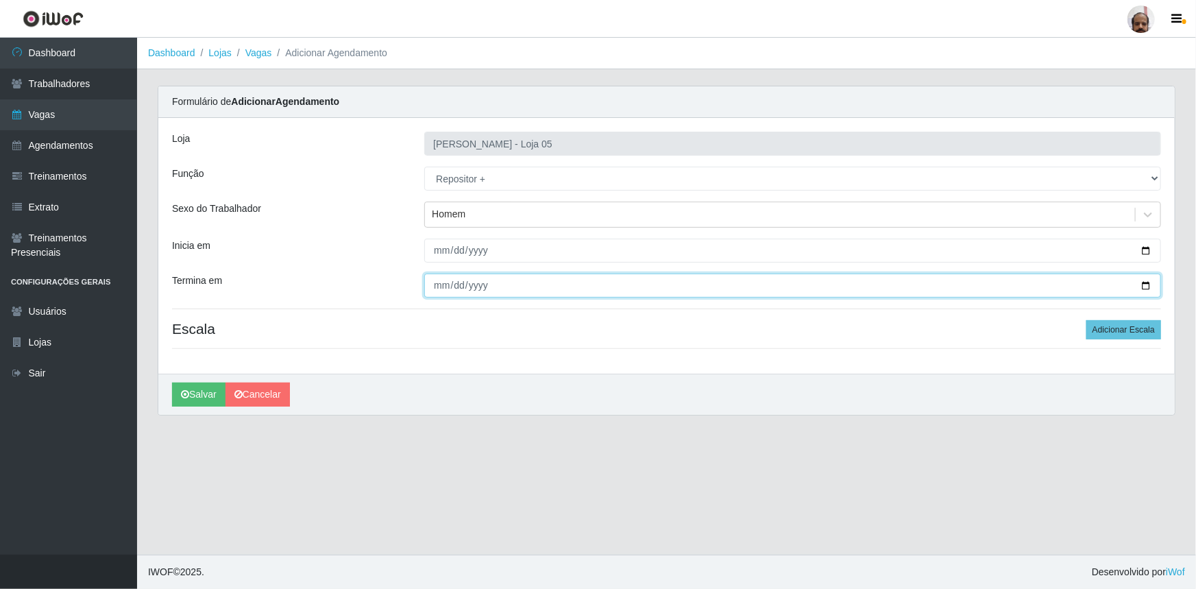
click at [1145, 283] on input "Termina em" at bounding box center [792, 285] width 737 height 24
type input "[DATE]"
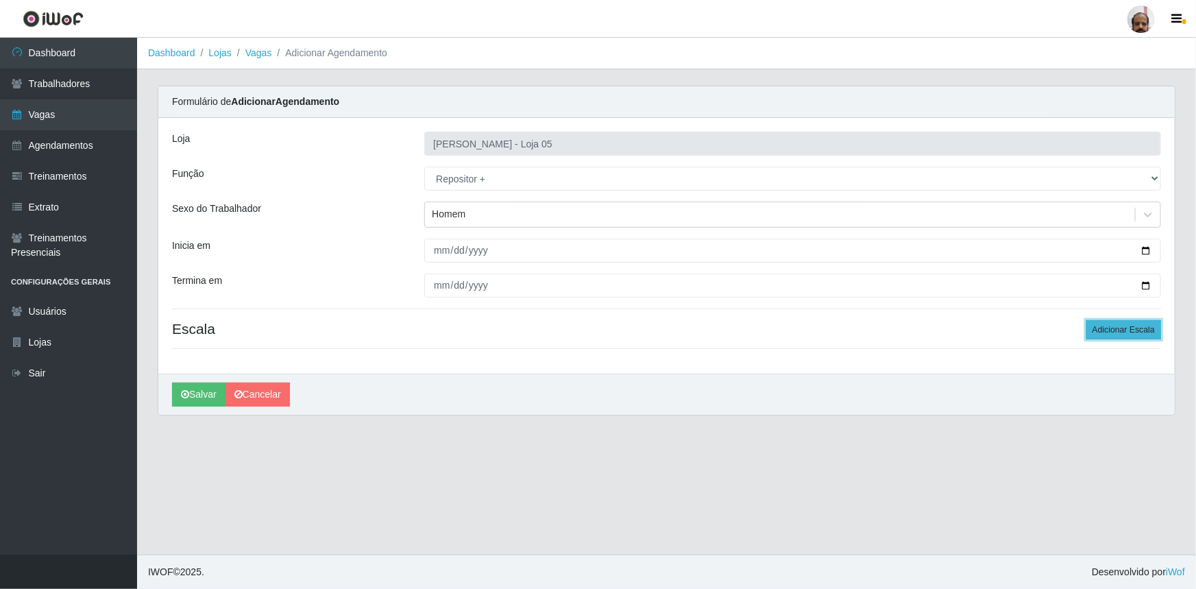
click at [1115, 335] on button "Adicionar Escala" at bounding box center [1123, 329] width 75 height 19
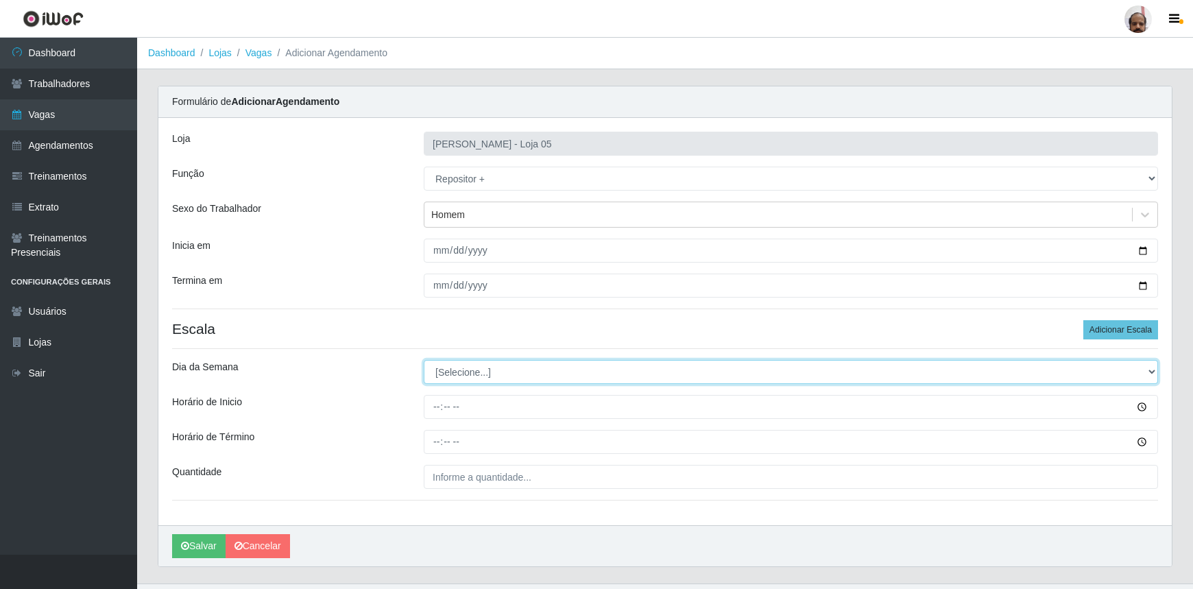
click at [1149, 369] on select "[Selecione...] Segunda Terça Quarta Quinta Sexta Sábado Domingo" at bounding box center [791, 372] width 734 height 24
click at [424, 360] on select "[Selecione...] Segunda Terça Quarta Quinta Sexta Sábado Domingo" at bounding box center [791, 372] width 734 height 24
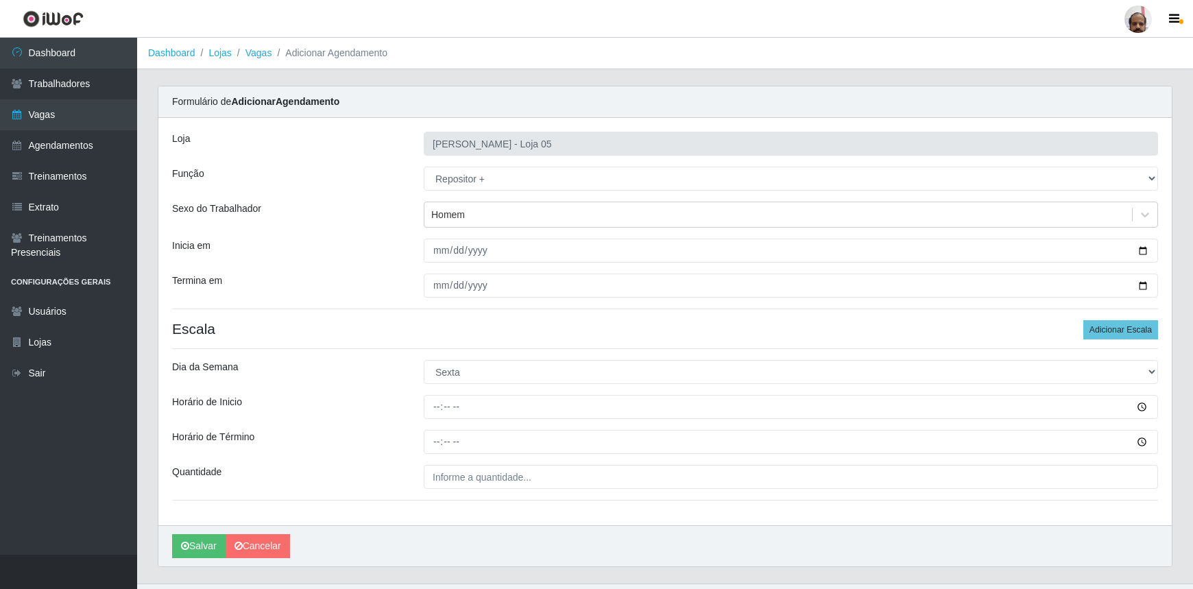
click at [735, 535] on div "[PERSON_NAME]" at bounding box center [664, 545] width 1013 height 41
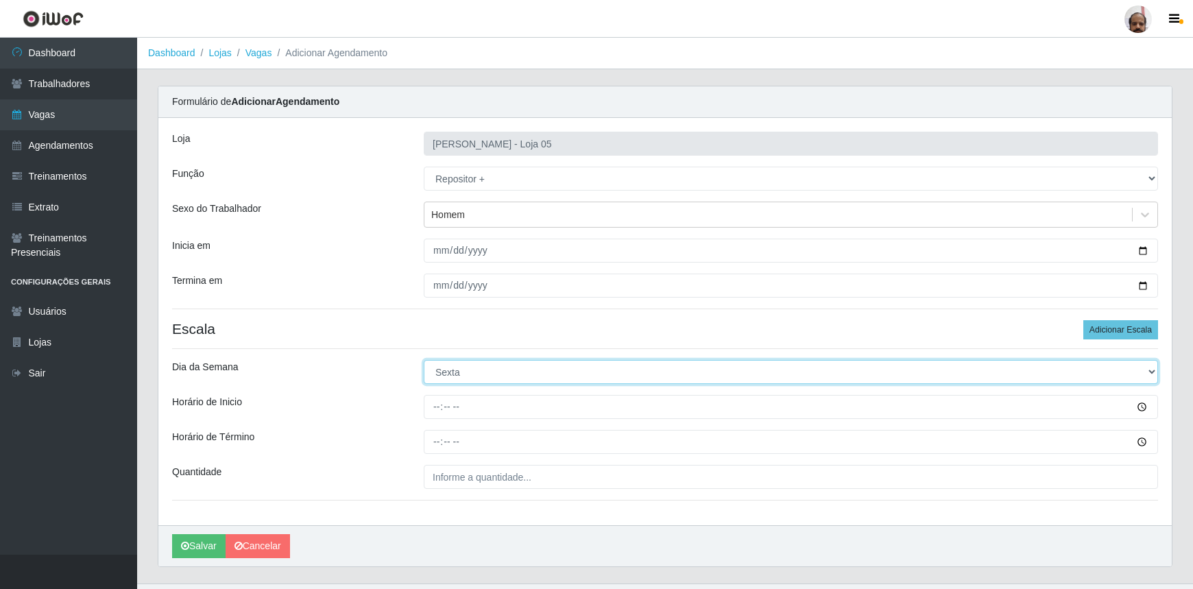
click at [1149, 371] on select "[Selecione...] Segunda Terça Quarta Quinta Sexta Sábado Domingo" at bounding box center [791, 372] width 734 height 24
select select "4"
click at [424, 360] on select "[Selecione...] Segunda Terça Quarta Quinta Sexta Sábado Domingo" at bounding box center [791, 372] width 734 height 24
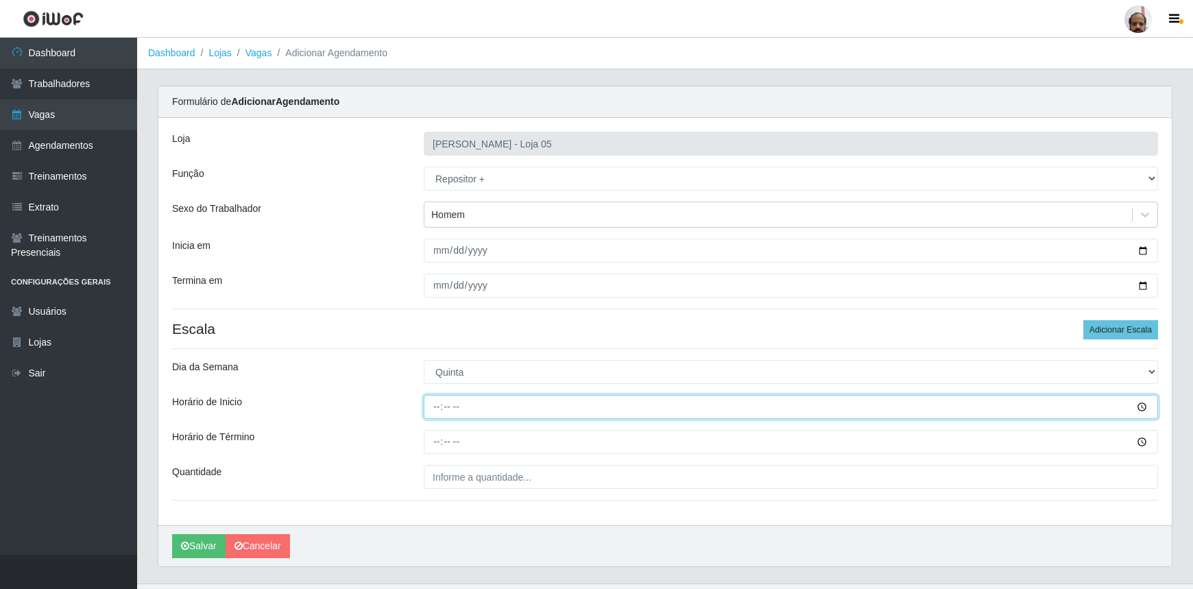
click at [433, 406] on input "Horário de Inicio" at bounding box center [791, 407] width 734 height 24
type input "23:00"
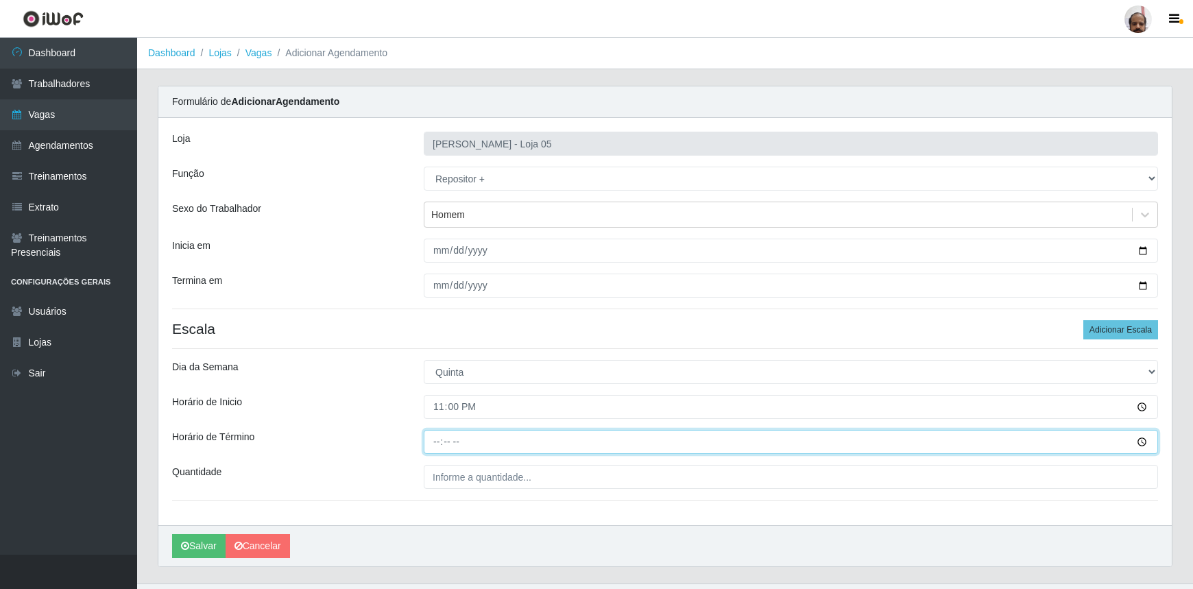
click at [430, 442] on input "Horário de Término" at bounding box center [791, 442] width 734 height 24
type input "05:00"
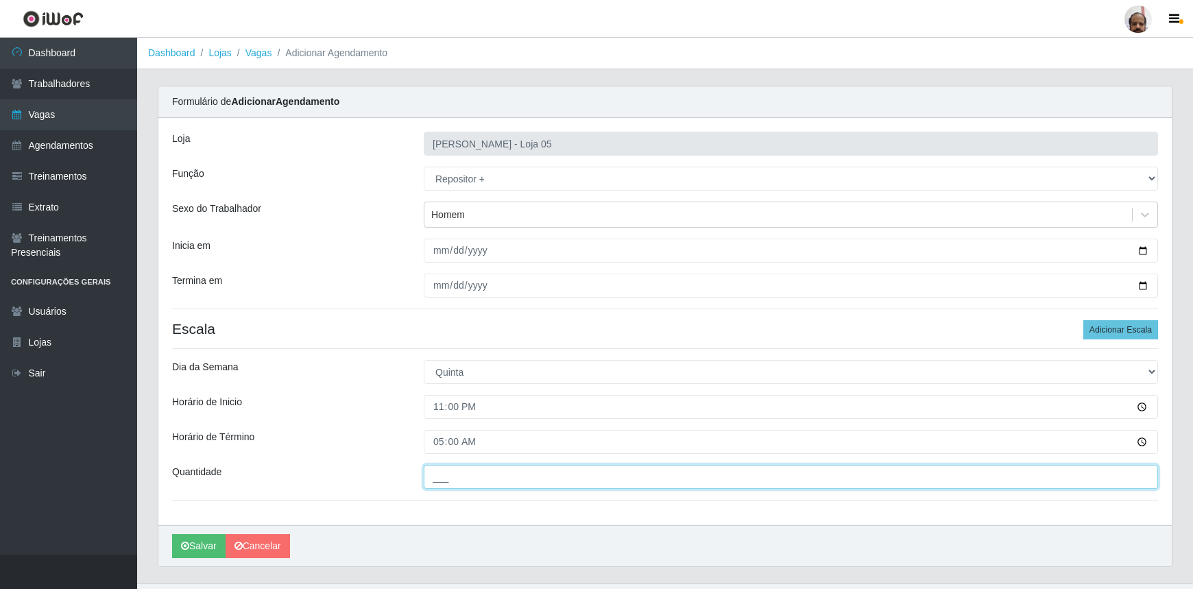
click at [583, 477] on input "___" at bounding box center [791, 477] width 734 height 24
type input "4__"
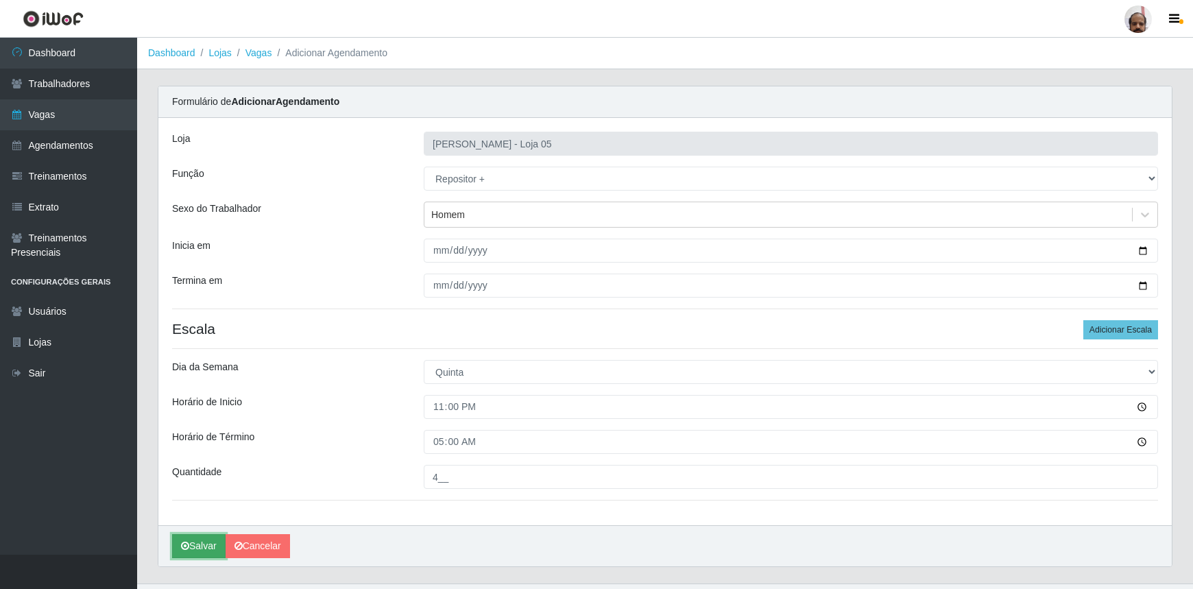
click at [196, 541] on button "Salvar" at bounding box center [198, 546] width 53 height 24
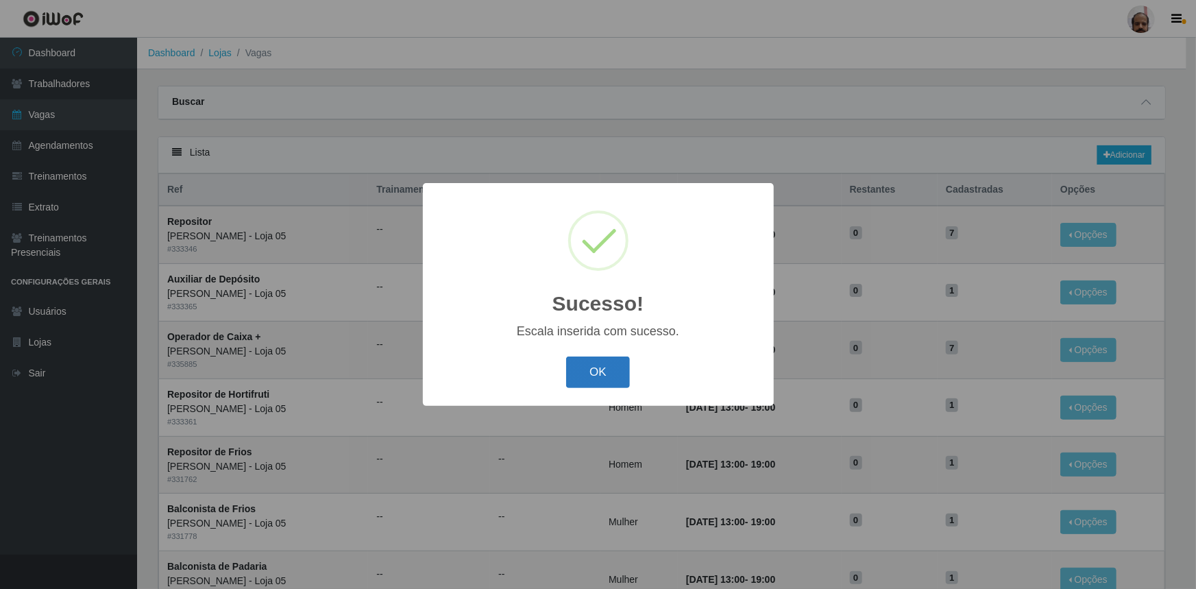
click at [610, 365] on button "OK" at bounding box center [598, 372] width 64 height 32
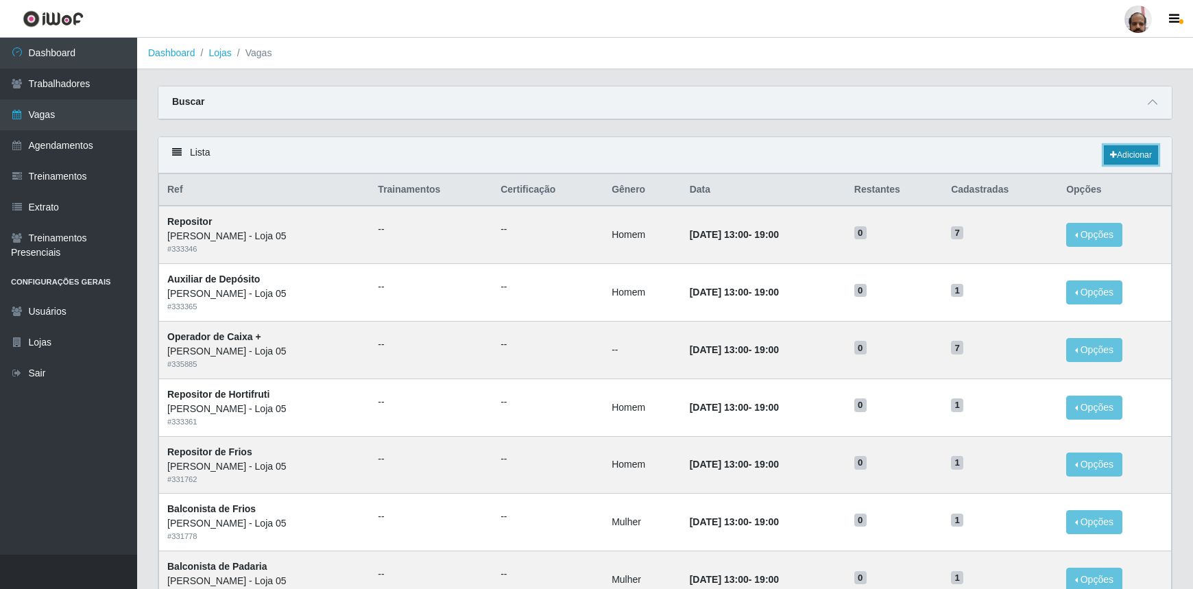
click at [1134, 157] on link "Adicionar" at bounding box center [1131, 154] width 54 height 19
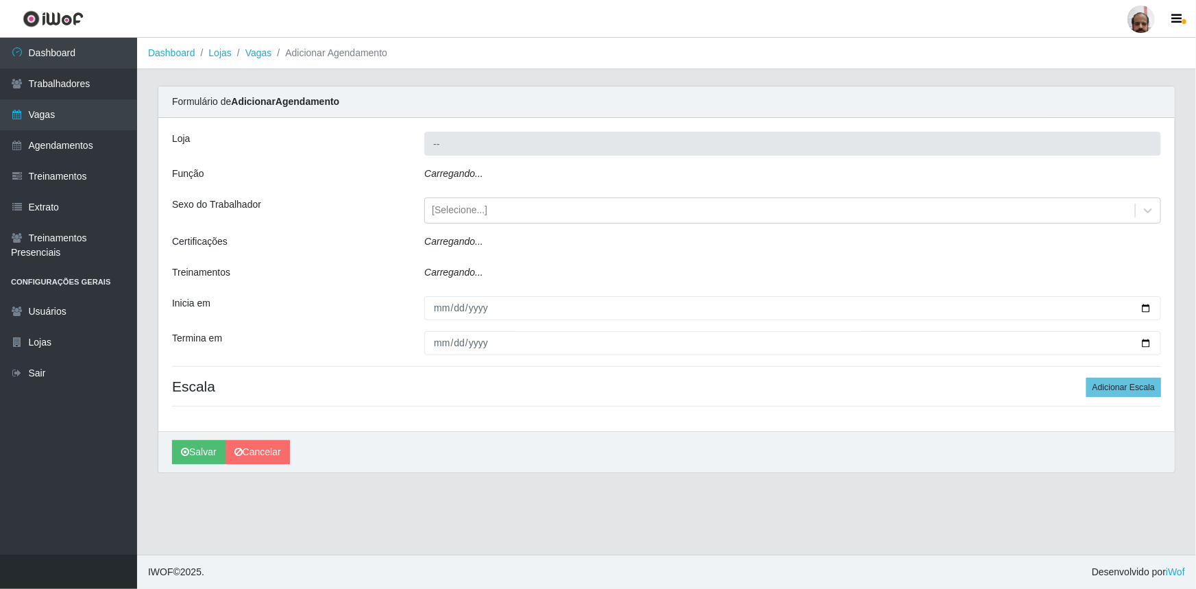
type input "[PERSON_NAME] - Loja 05"
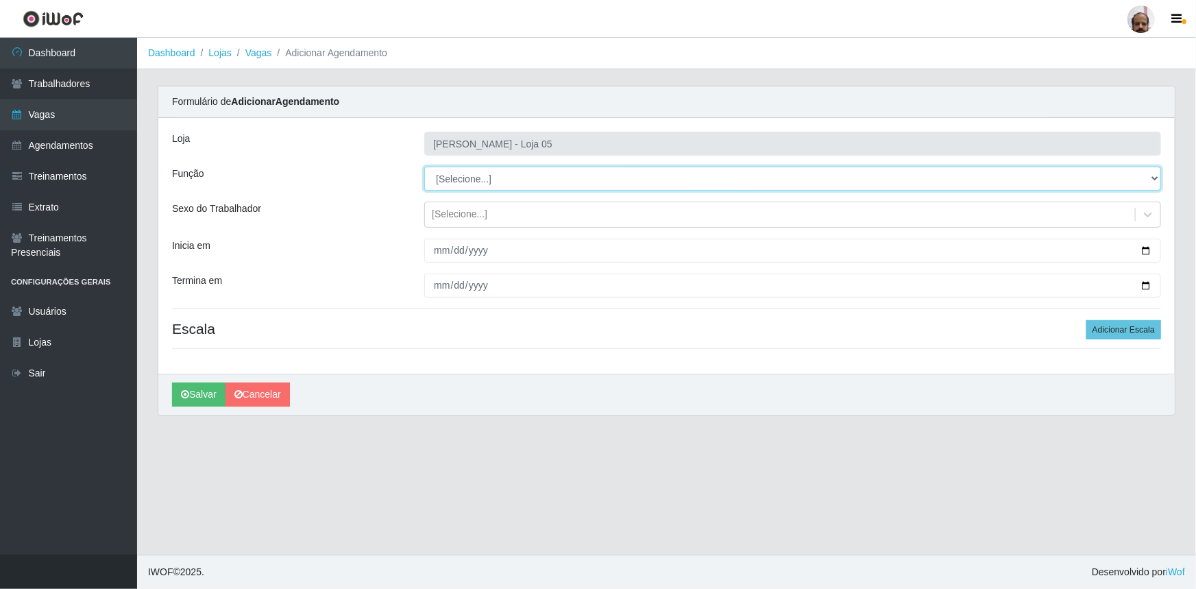
drag, startPoint x: 1155, startPoint y: 179, endPoint x: 1090, endPoint y: 186, distance: 65.5
click at [1155, 179] on select "[Selecione...] ASG ASG + ASG ++ Auxiliar de Depósito Auxiliar de Depósito + Aux…" at bounding box center [792, 179] width 737 height 24
select select "82"
click at [424, 167] on select "[Selecione...] ASG ASG + ASG ++ Auxiliar de Depósito Auxiliar de Depósito + Aux…" at bounding box center [792, 179] width 737 height 24
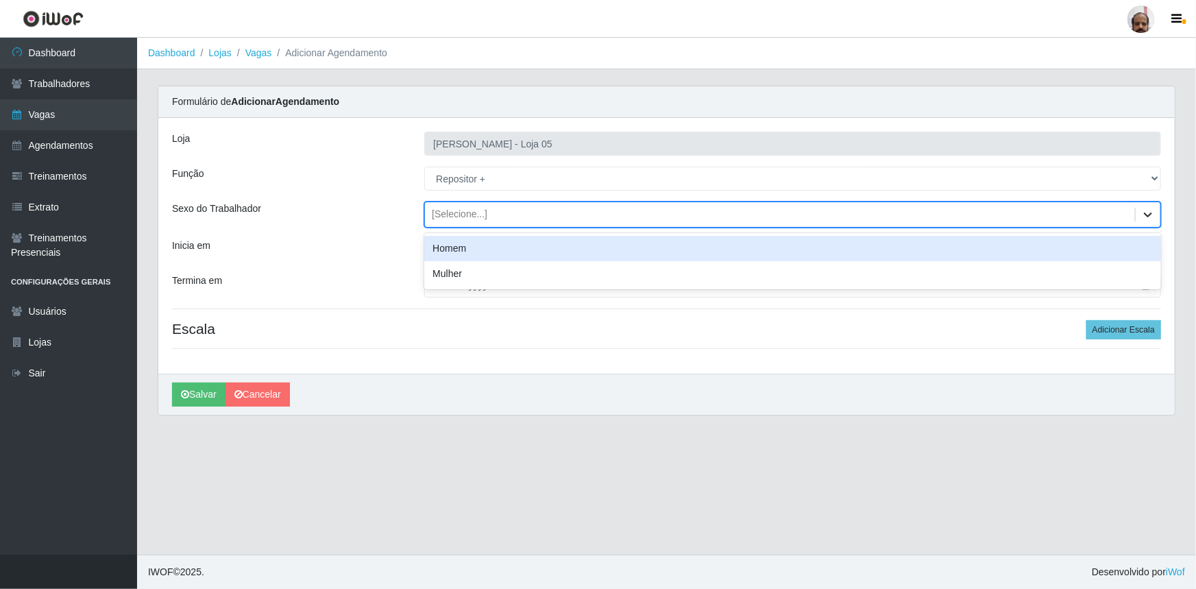
click at [1156, 217] on div at bounding box center [1148, 214] width 25 height 25
click at [468, 251] on div "Homem" at bounding box center [792, 248] width 737 height 25
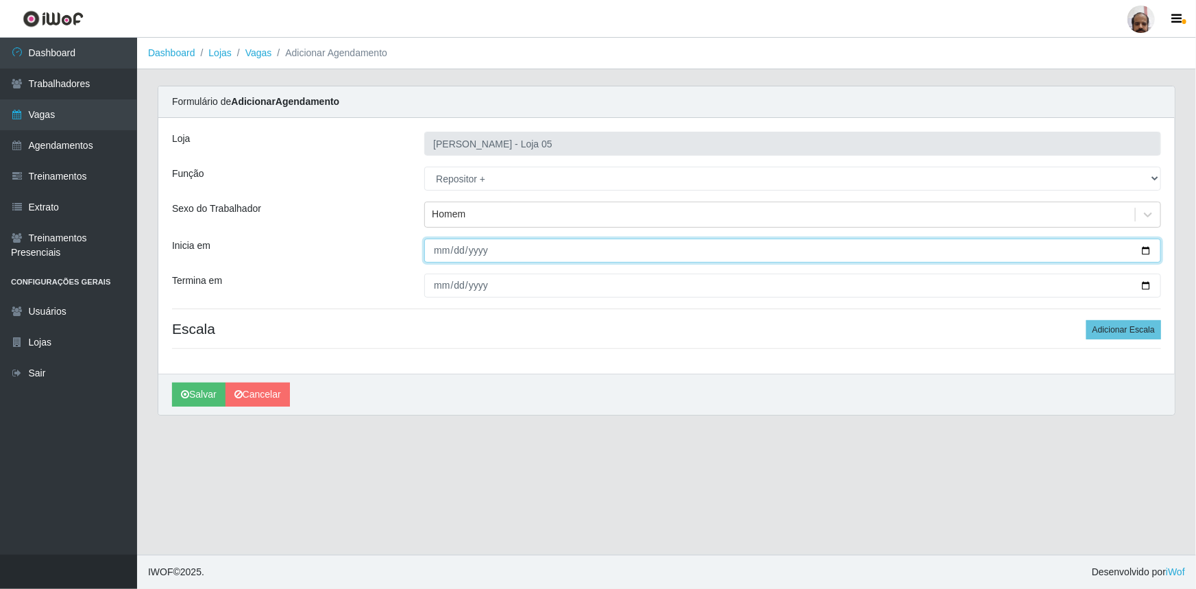
click at [1151, 247] on input "Inicia em" at bounding box center [792, 251] width 737 height 24
type input "[DATE]"
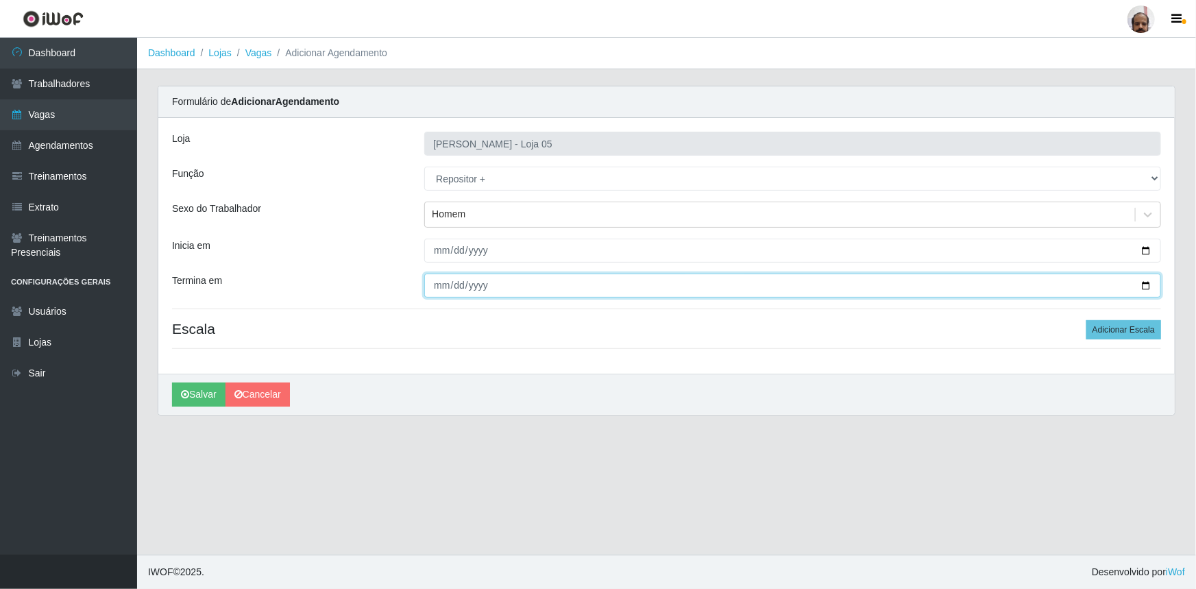
click at [1145, 282] on input "Termina em" at bounding box center [792, 285] width 737 height 24
type input "[DATE]"
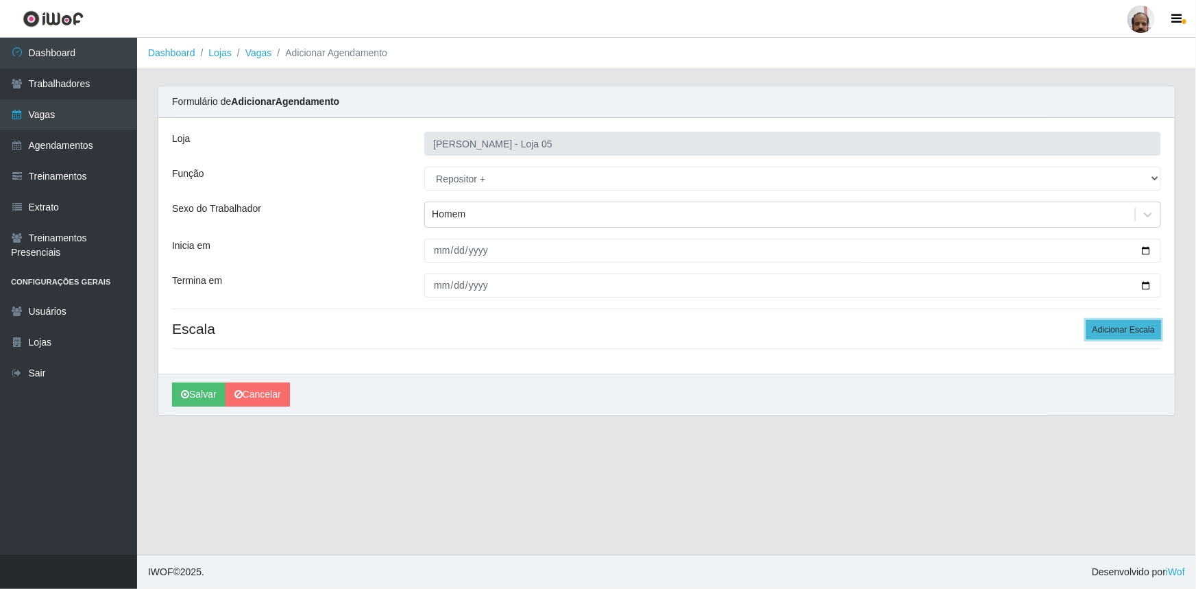
click at [1117, 328] on button "Adicionar Escala" at bounding box center [1123, 329] width 75 height 19
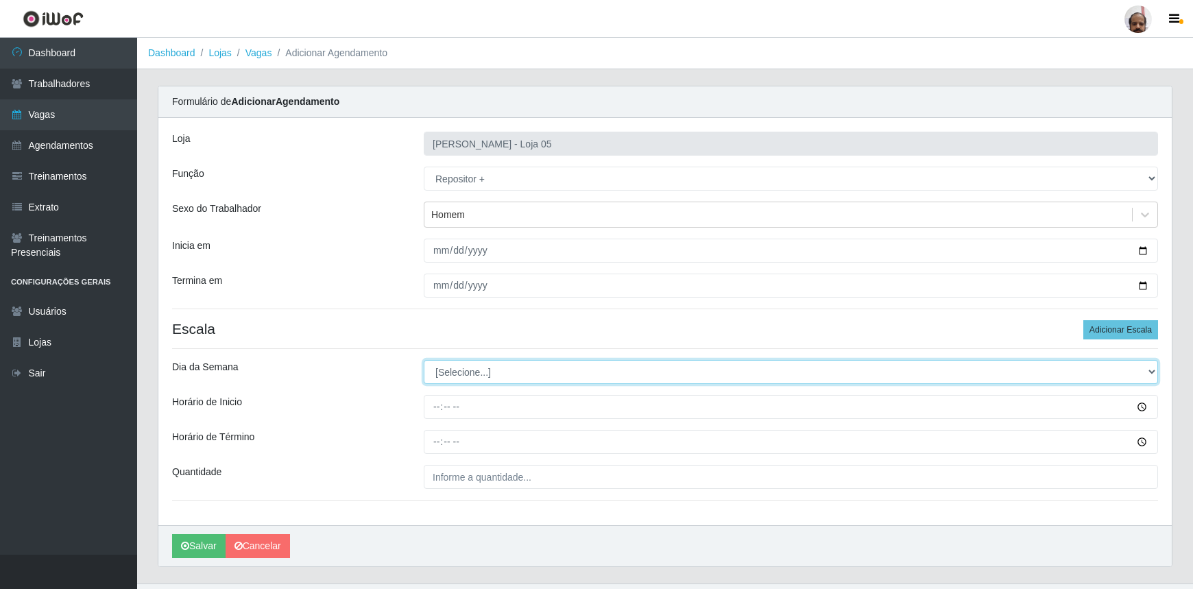
click at [1156, 370] on select "[Selecione...] Segunda Terça Quarta Quinta Sexta Sábado Domingo" at bounding box center [791, 372] width 734 height 24
select select "5"
click at [424, 360] on select "[Selecione...] Segunda Terça Quarta Quinta Sexta Sábado Domingo" at bounding box center [791, 372] width 734 height 24
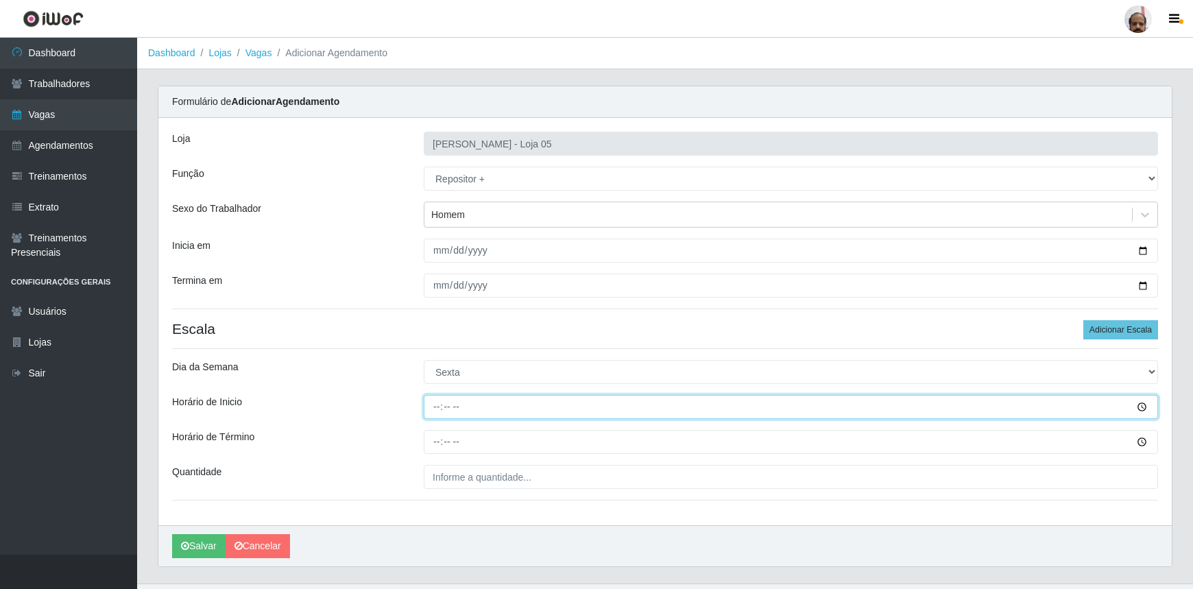
click at [437, 414] on input "Horário de Inicio" at bounding box center [791, 407] width 734 height 24
type input "23:00"
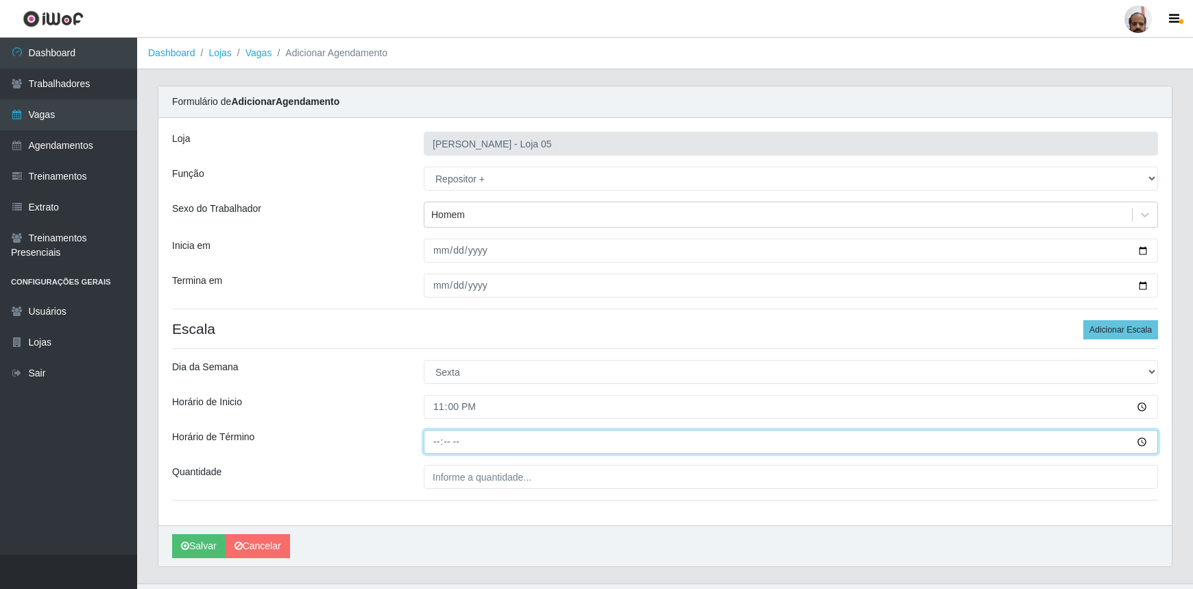
click at [430, 436] on input "Horário de Término" at bounding box center [791, 442] width 734 height 24
type input "05:00"
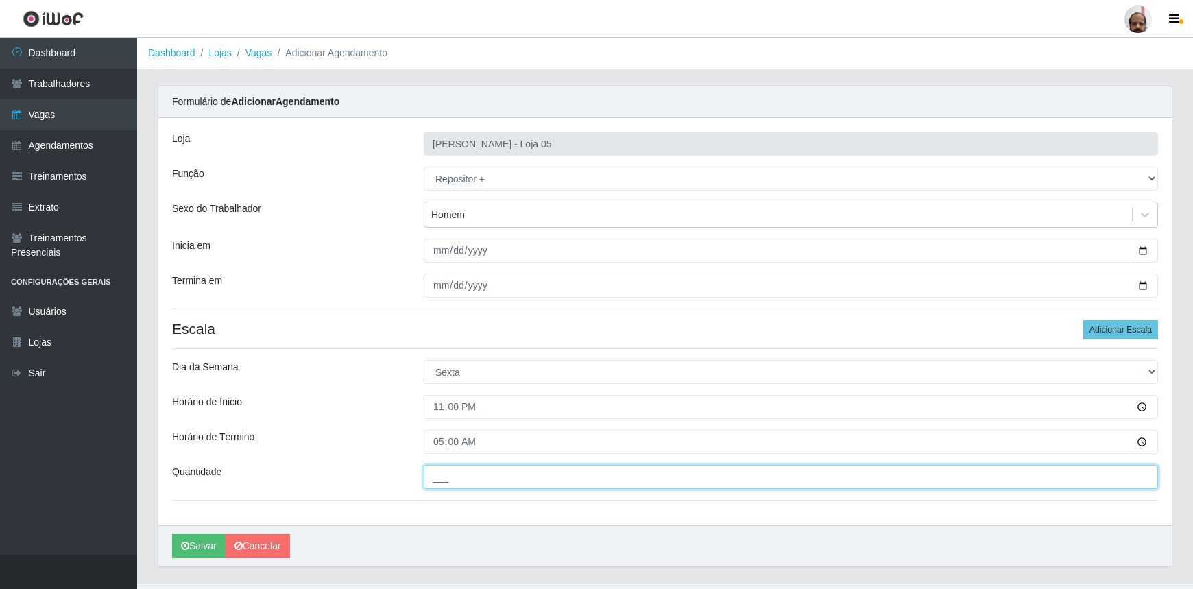
click at [579, 482] on input "___" at bounding box center [791, 477] width 734 height 24
type input "4__"
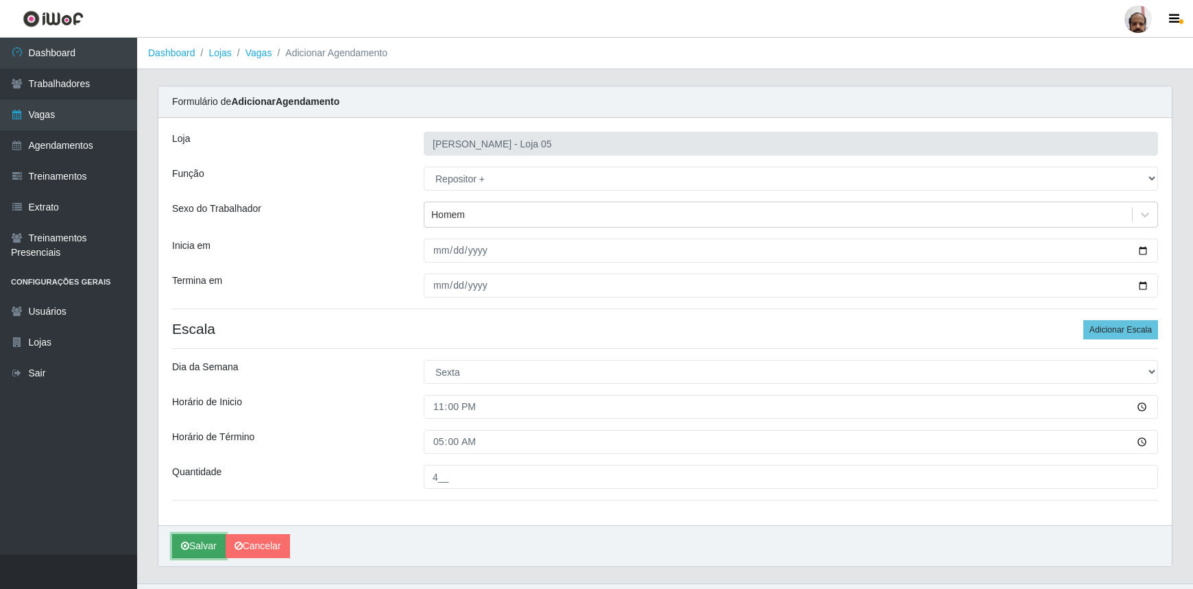
click at [196, 552] on button "Salvar" at bounding box center [198, 546] width 53 height 24
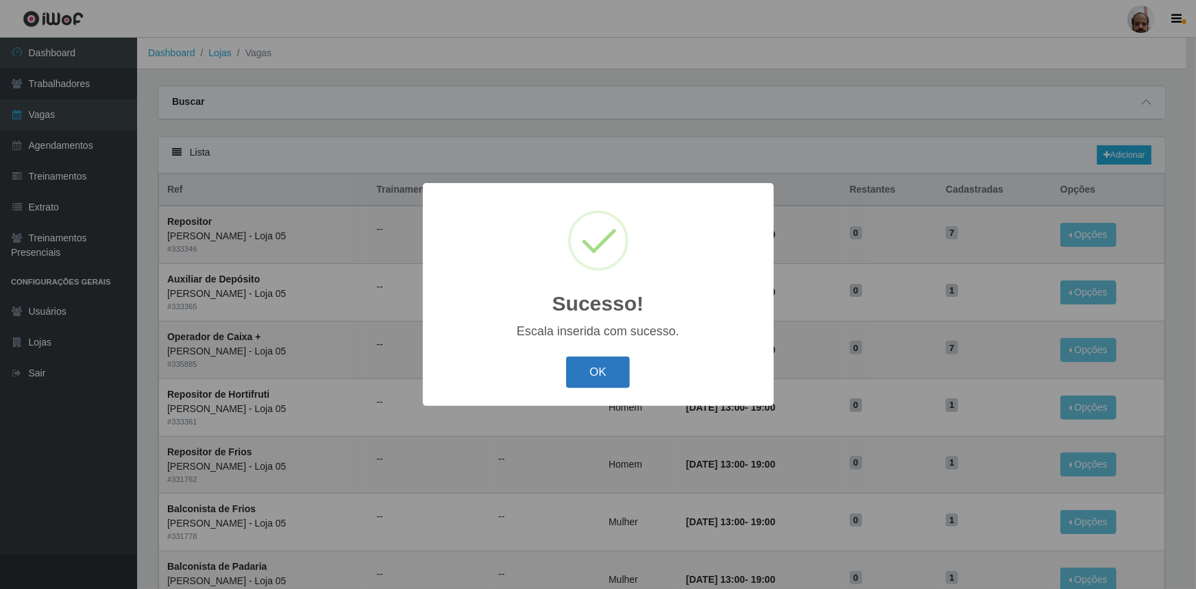
click at [583, 376] on button "OK" at bounding box center [598, 372] width 64 height 32
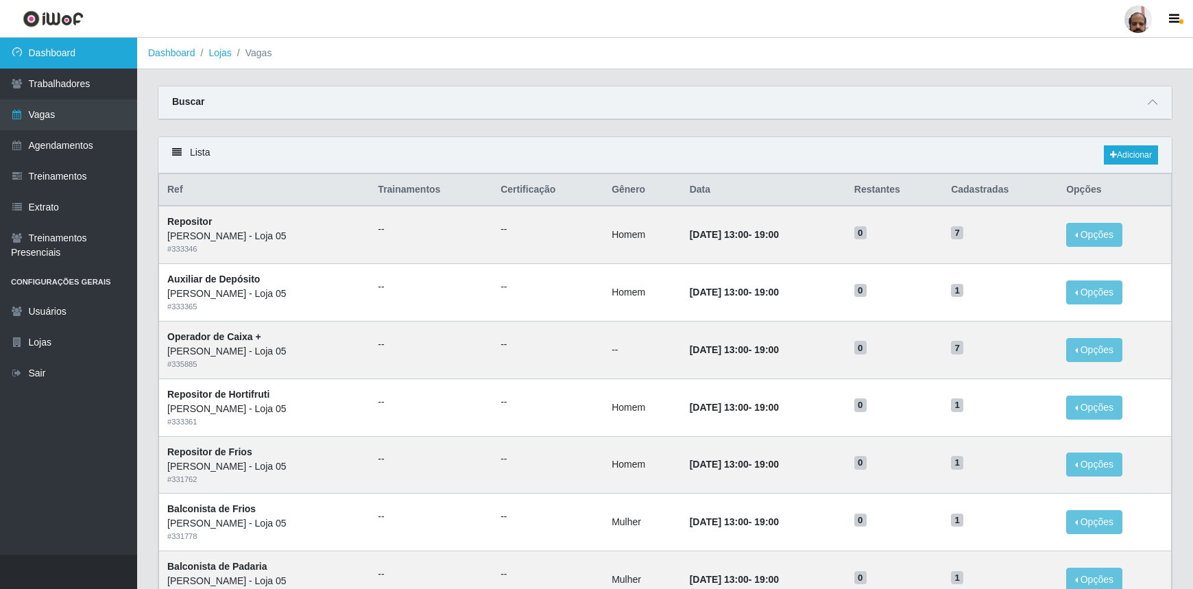
click at [49, 53] on link "Dashboard" at bounding box center [68, 53] width 137 height 31
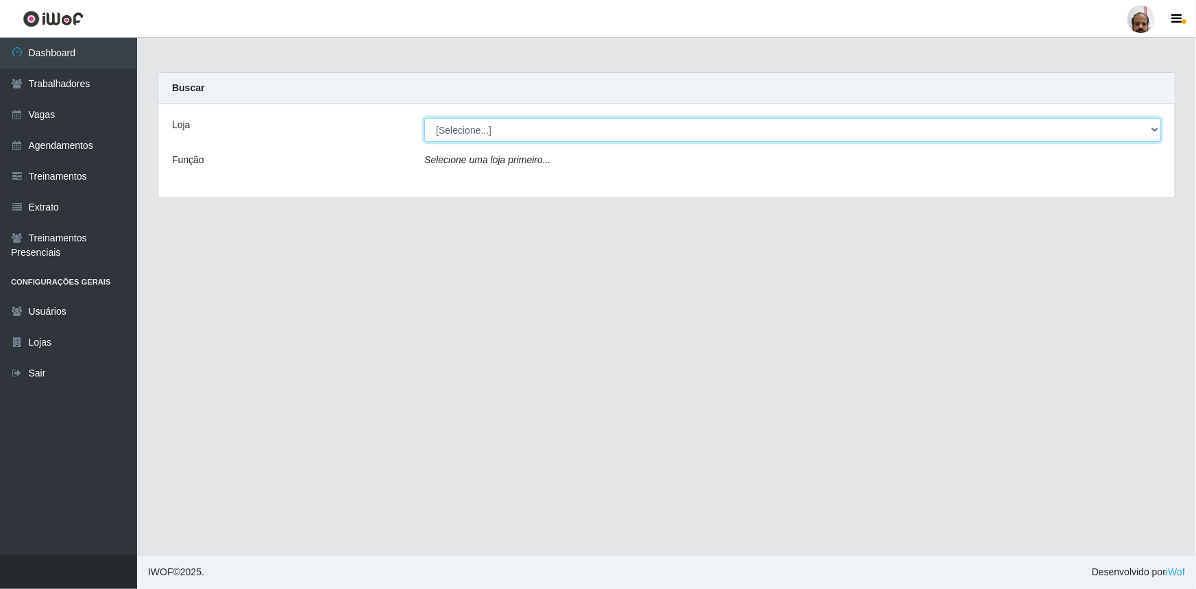
click at [1153, 132] on select "[Selecione...] Mar Vermelho - Loja 05" at bounding box center [792, 130] width 737 height 24
select select "252"
click at [424, 118] on select "[Selecione...] Mar Vermelho - Loja 05" at bounding box center [792, 130] width 737 height 24
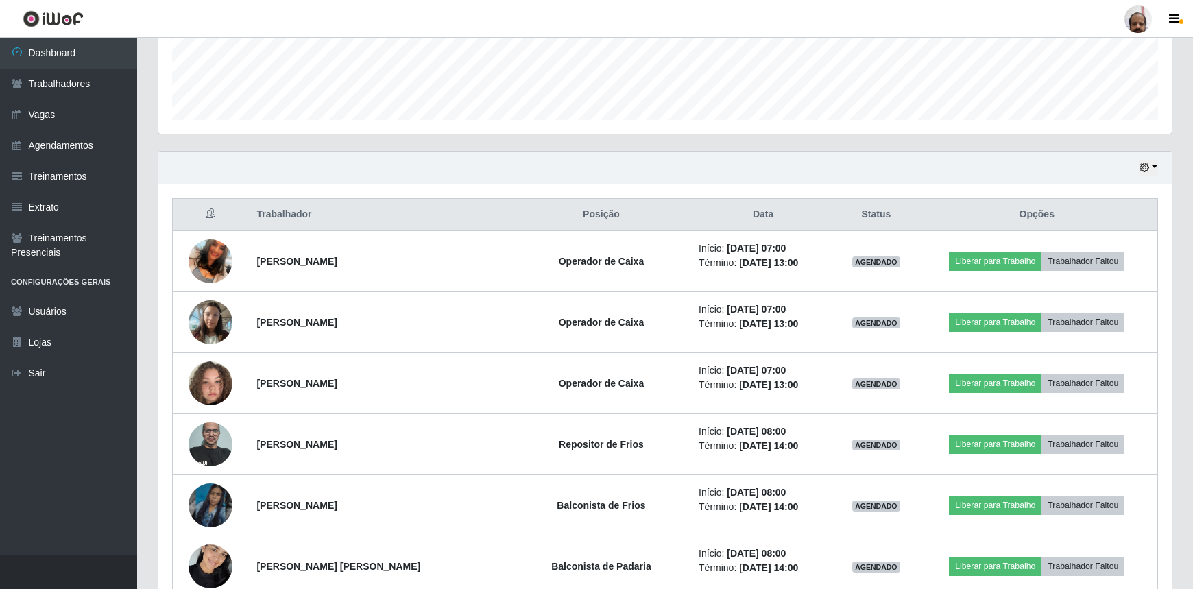
scroll to position [374, 0]
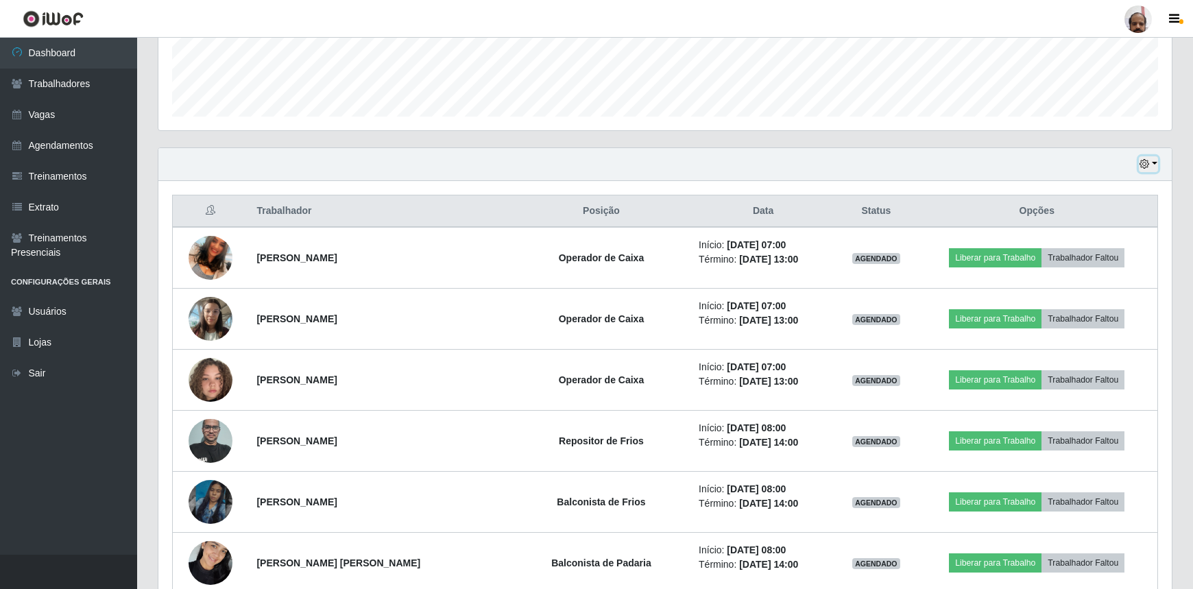
click at [1152, 165] on button "button" at bounding box center [1147, 164] width 19 height 16
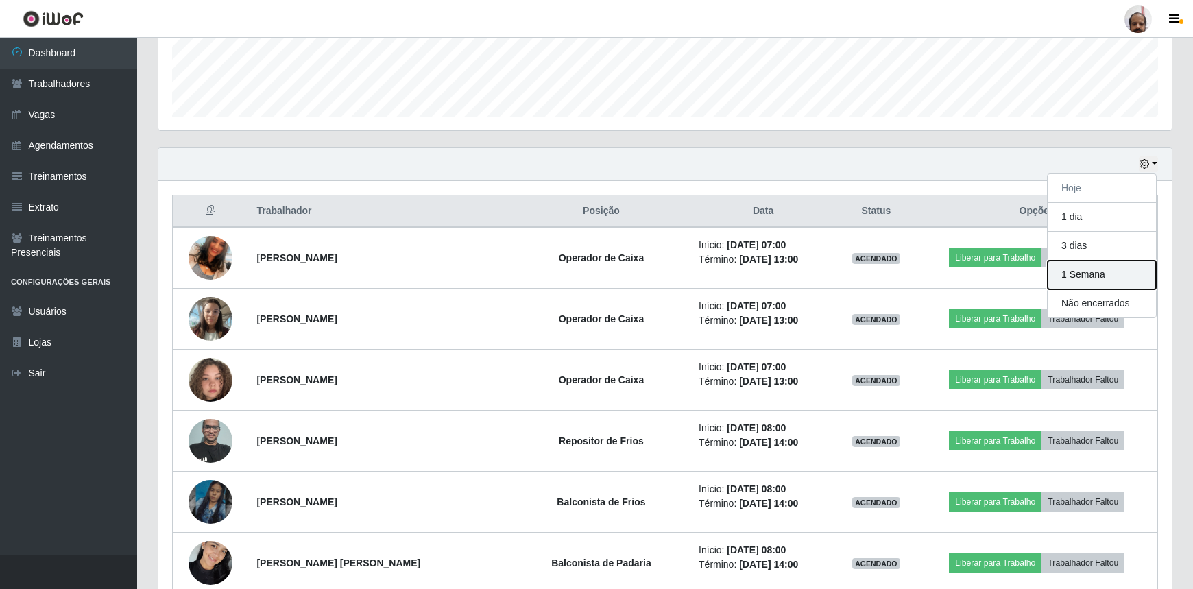
click at [1090, 279] on button "1 Semana" at bounding box center [1101, 274] width 108 height 29
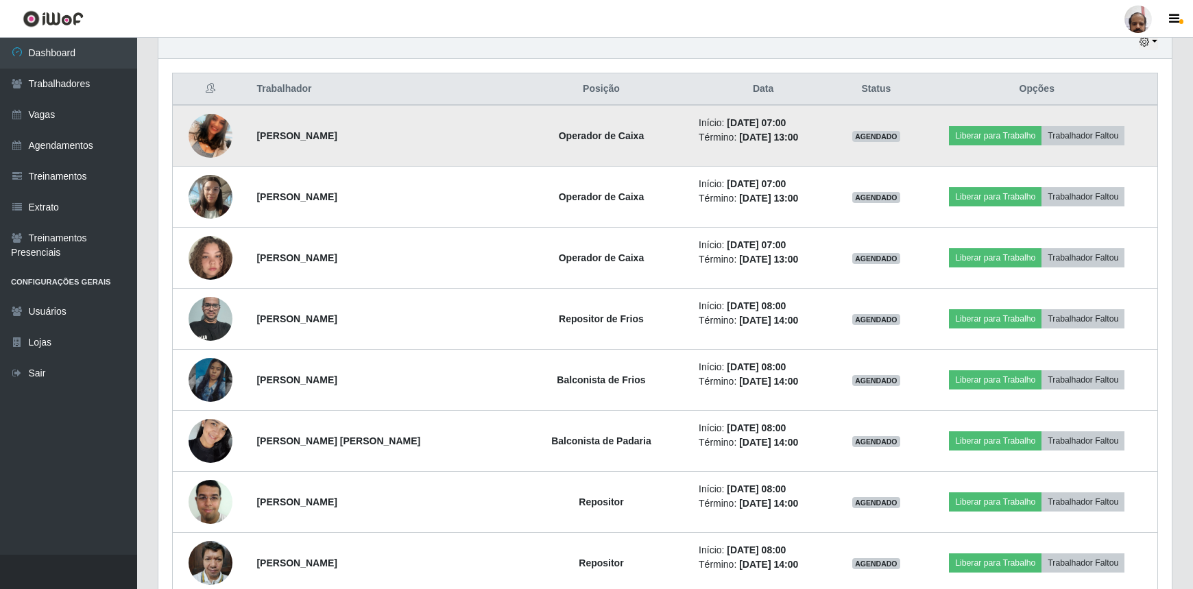
scroll to position [247, 0]
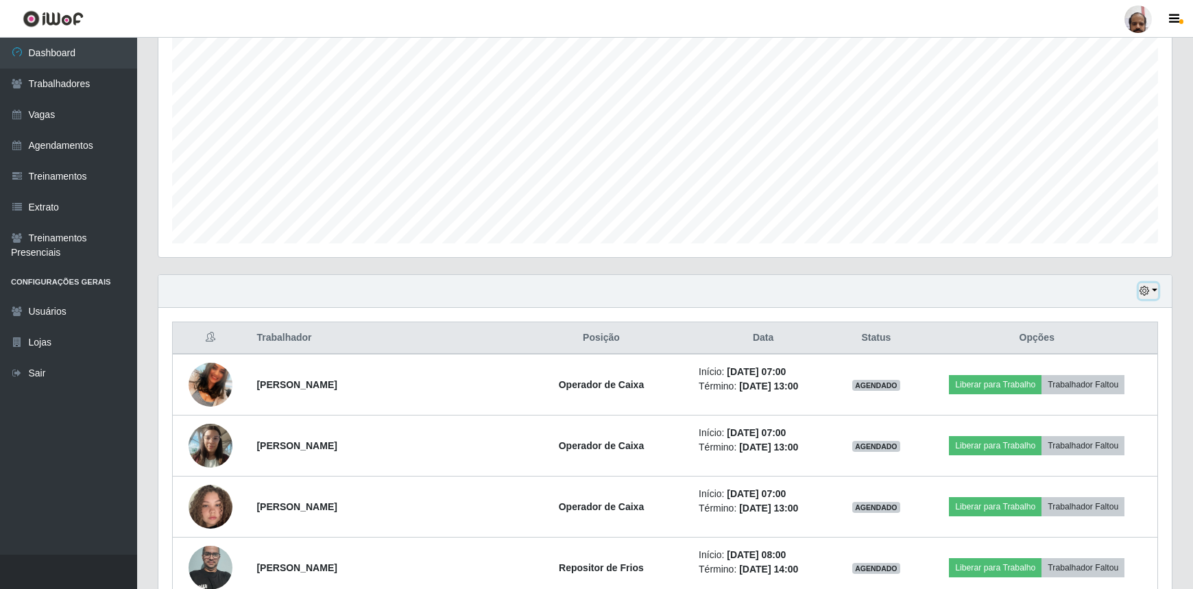
click at [1149, 289] on icon "button" at bounding box center [1144, 291] width 10 height 10
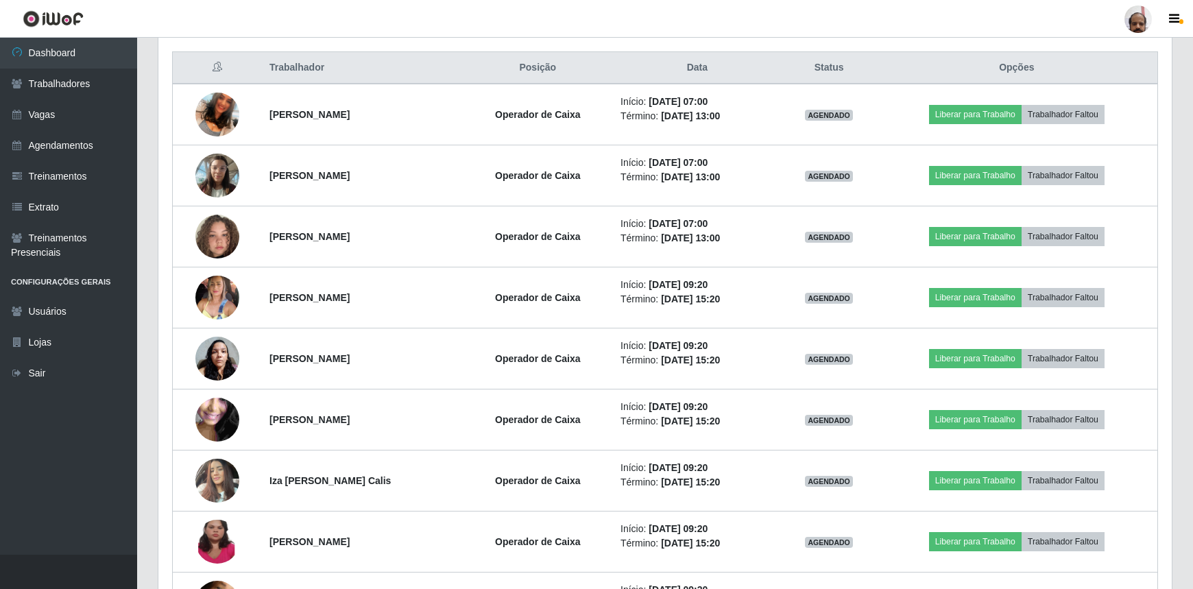
scroll to position [371, 0]
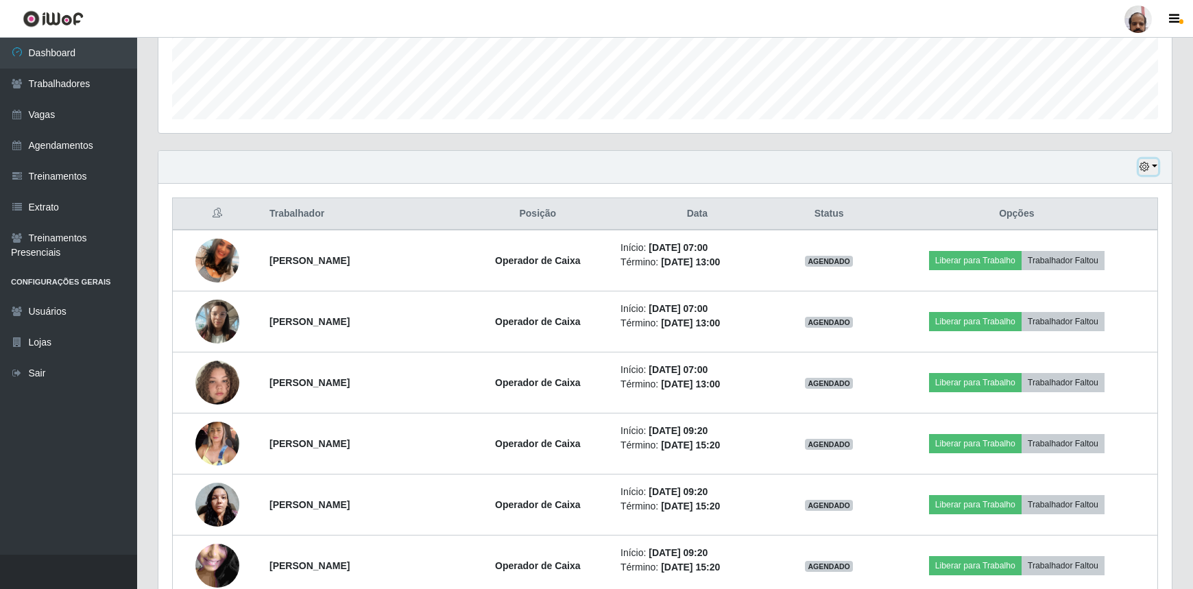
click at [1150, 168] on button "button" at bounding box center [1147, 167] width 19 height 16
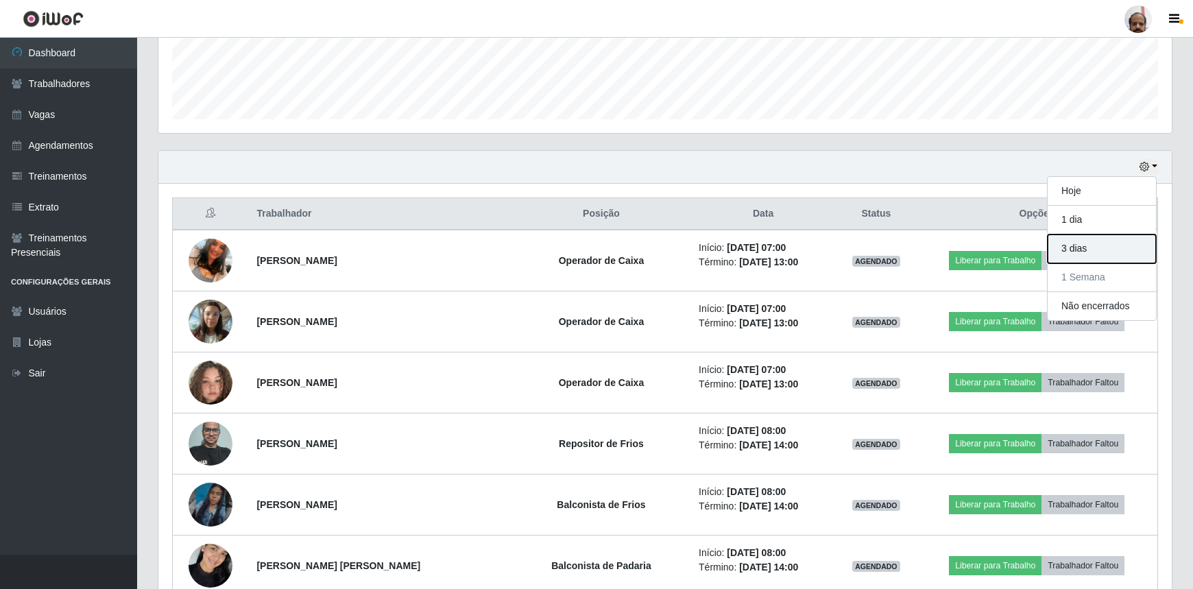
click at [1075, 247] on button "3 dias" at bounding box center [1101, 248] width 108 height 29
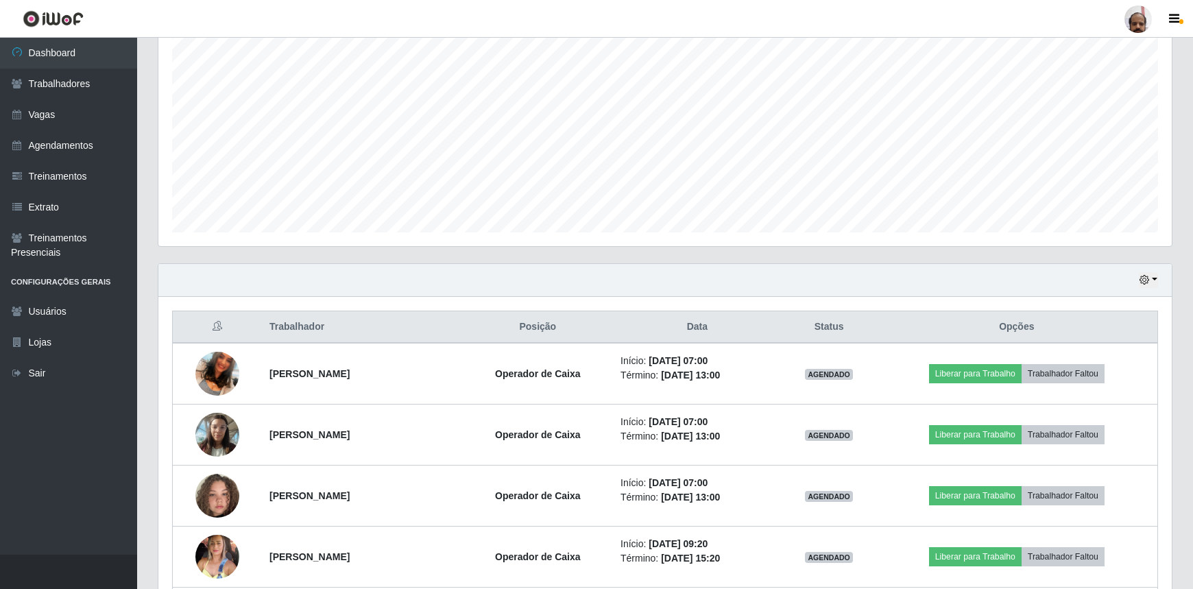
scroll to position [247, 0]
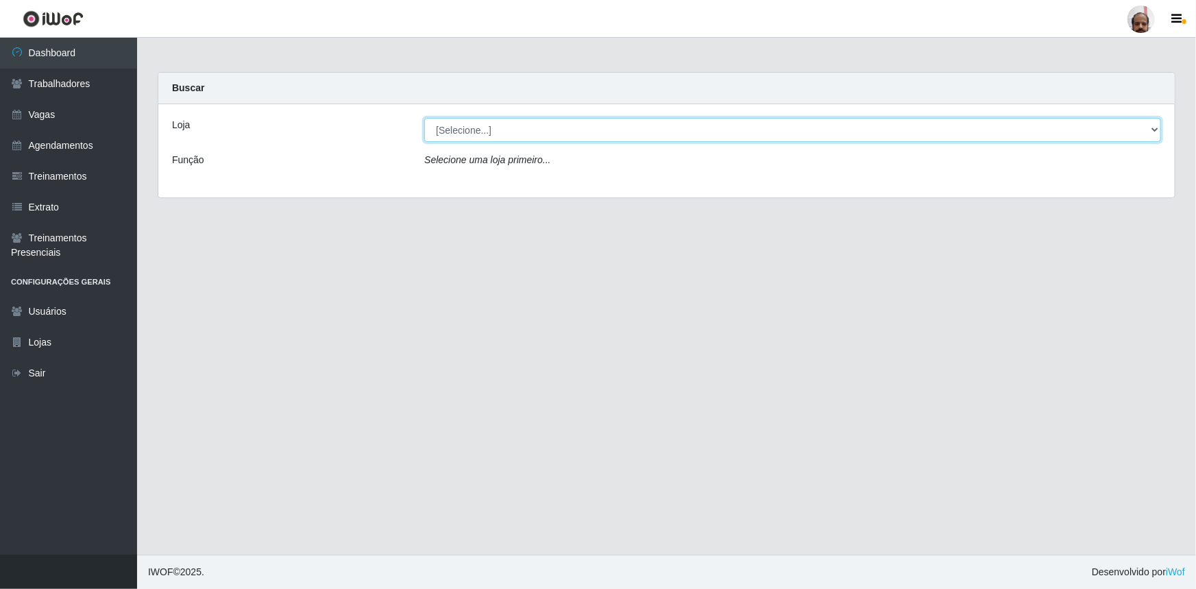
click at [1156, 129] on select "[Selecione...] Mar Vermelho - Loja 05" at bounding box center [792, 130] width 737 height 24
select select "252"
click at [424, 118] on select "[Selecione...] Mar Vermelho - Loja 05" at bounding box center [792, 130] width 737 height 24
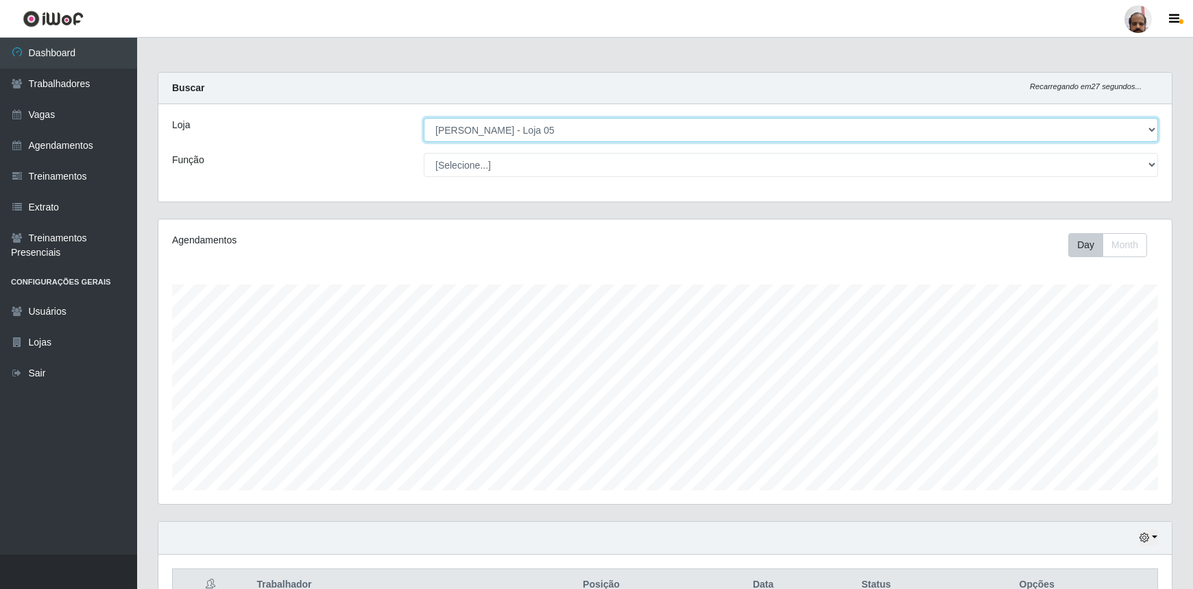
scroll to position [284, 1013]
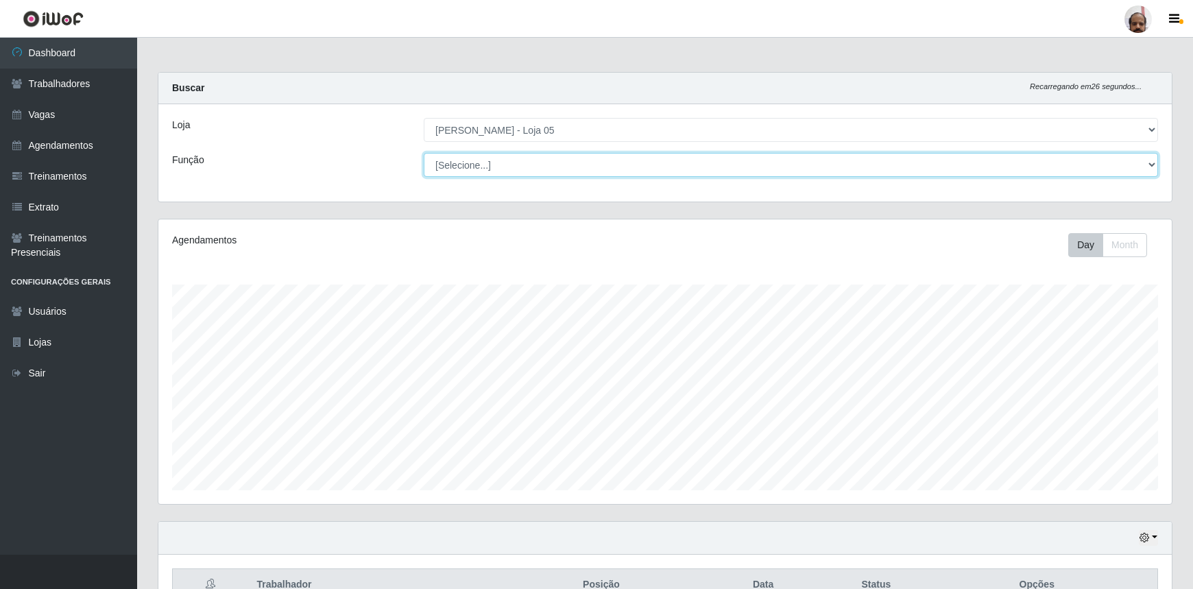
click at [1147, 167] on select "[Selecione...] ASG ASG + ASG ++ Auxiliar de Depósito Auxiliar de Depósito + Aux…" at bounding box center [791, 165] width 734 height 24
click at [590, 74] on div "Buscar Recarregando em 25 segundos..." at bounding box center [664, 89] width 1013 height 32
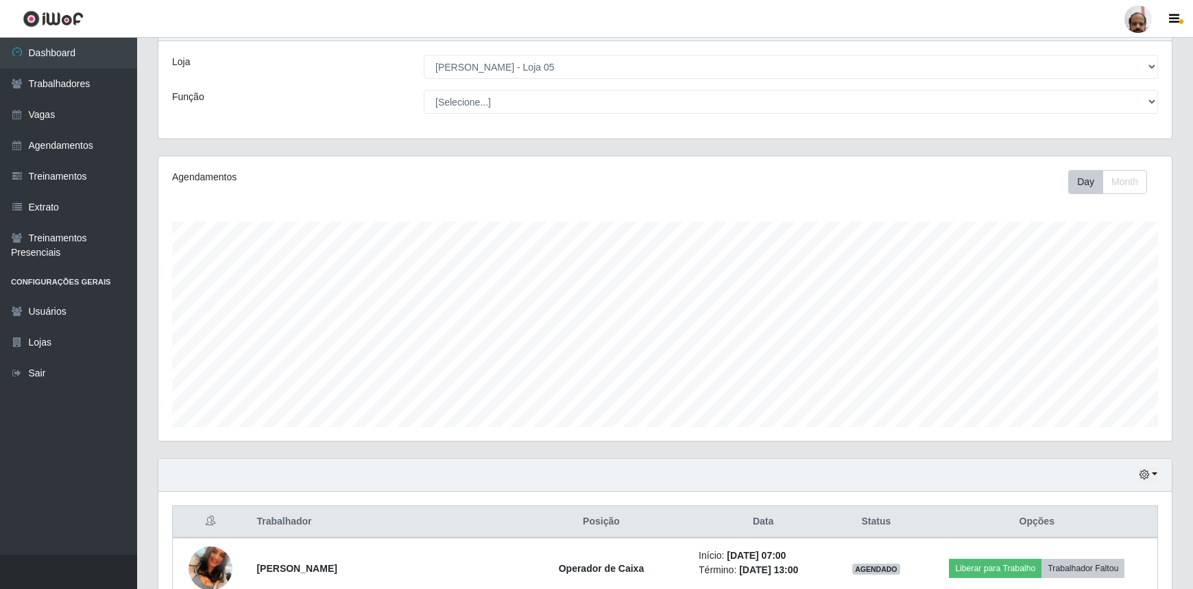
scroll to position [124, 0]
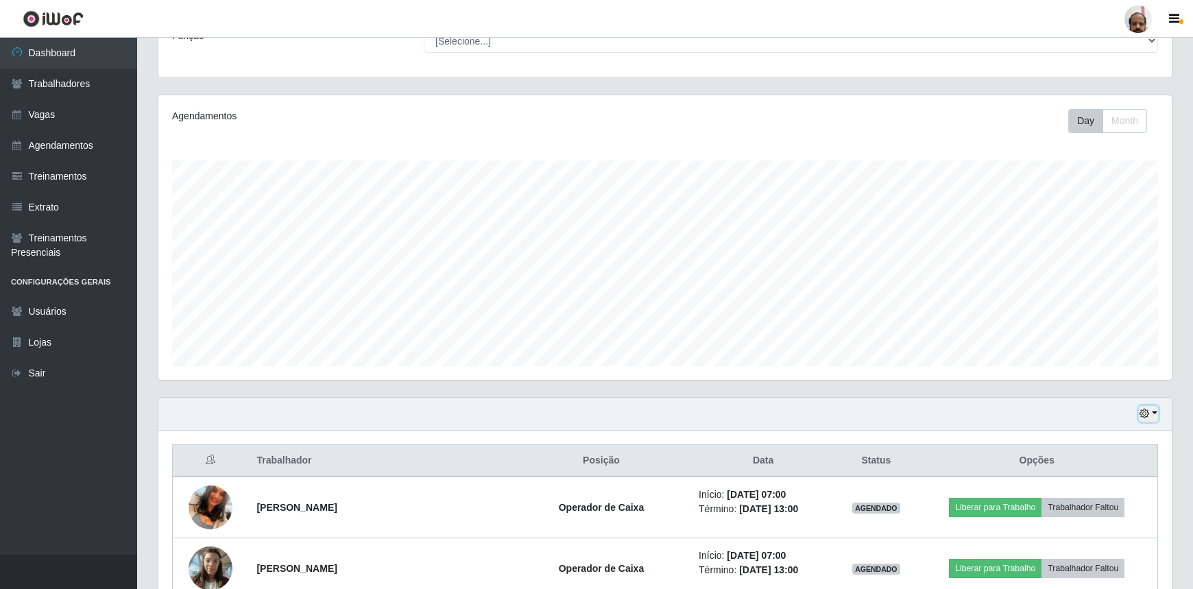
click at [1152, 415] on button "button" at bounding box center [1147, 414] width 19 height 16
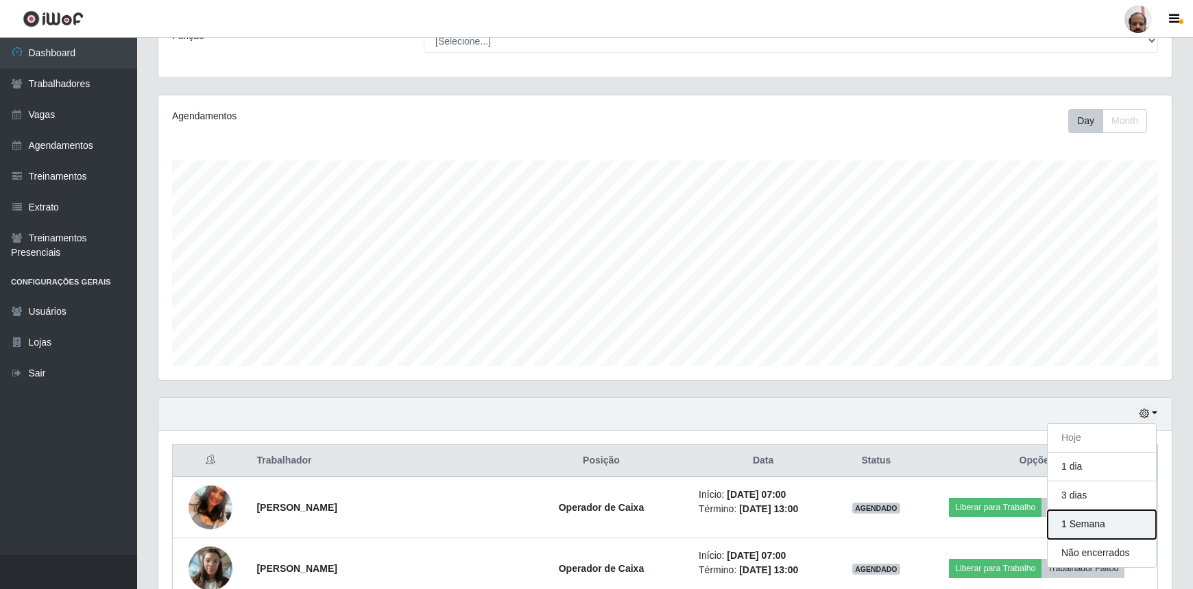
click at [1082, 523] on button "1 Semana" at bounding box center [1101, 524] width 108 height 29
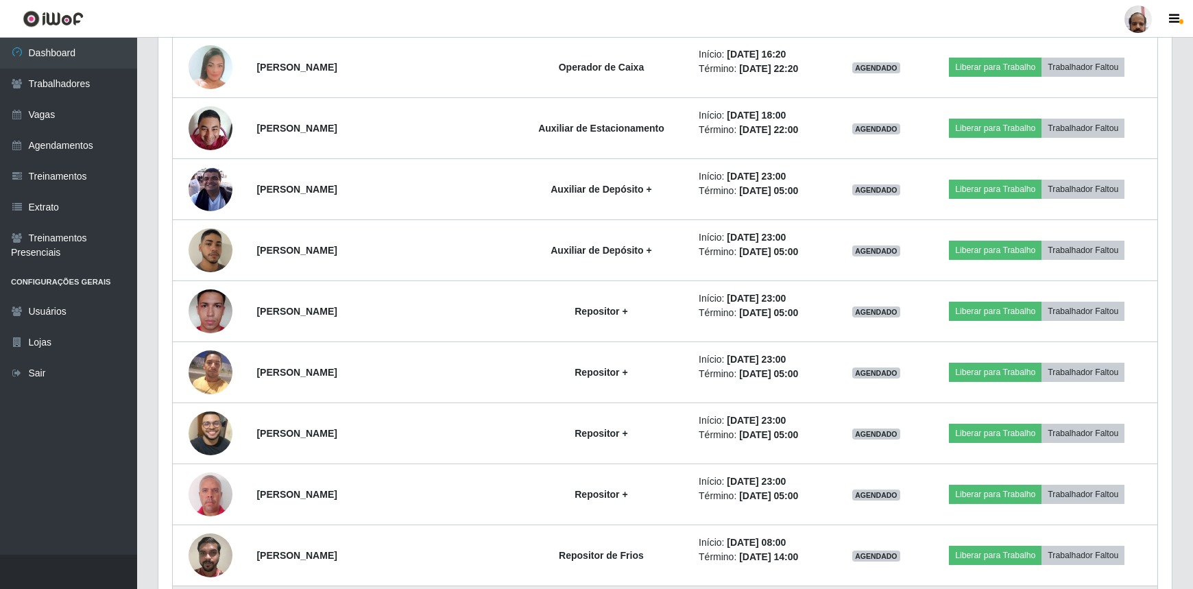
scroll to position [6567, 0]
